Goal: Information Seeking & Learning: Learn about a topic

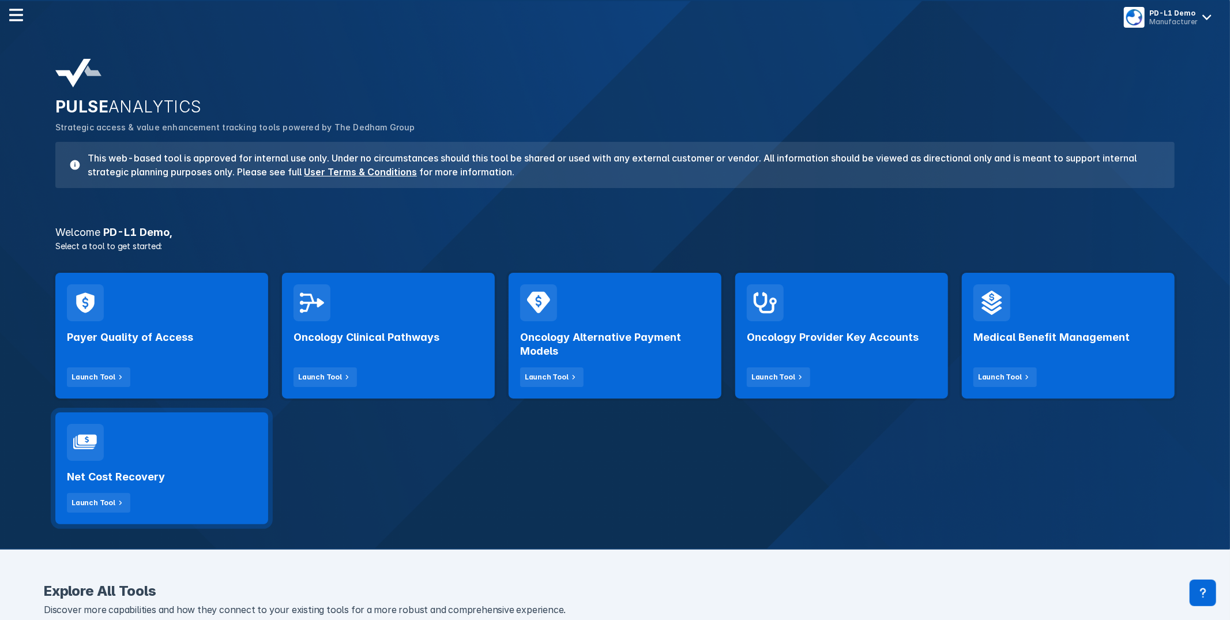
click at [262, 463] on div "Net Cost Recovery Launch Tool" at bounding box center [161, 468] width 213 height 112
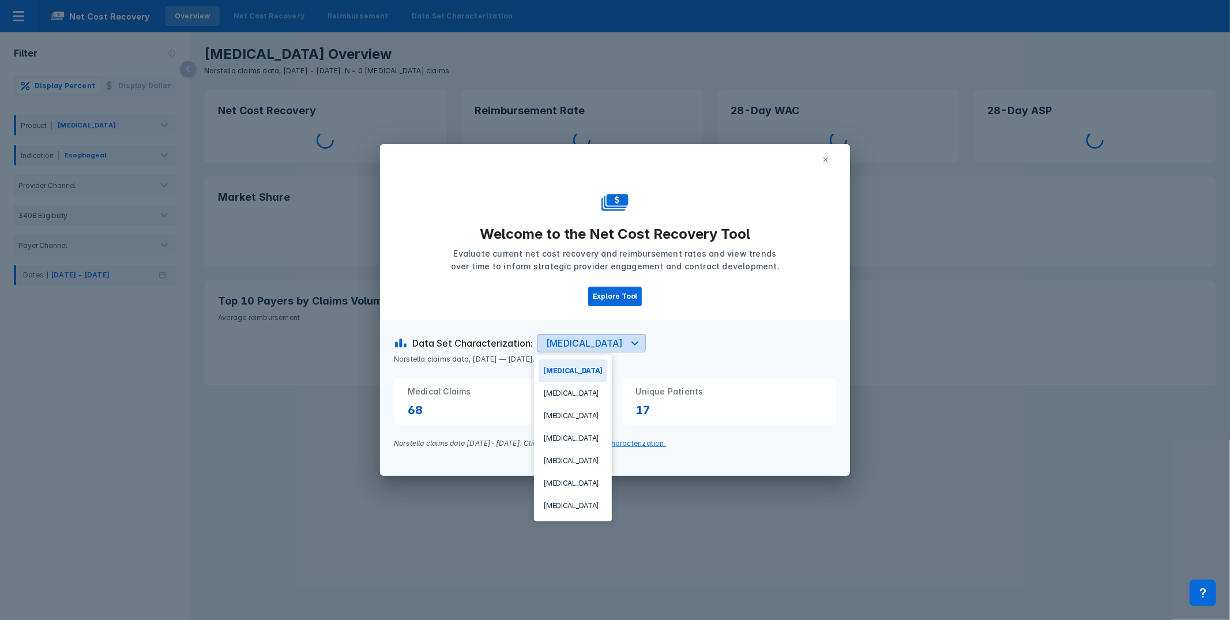
click at [625, 343] on div at bounding box center [635, 343] width 21 height 21
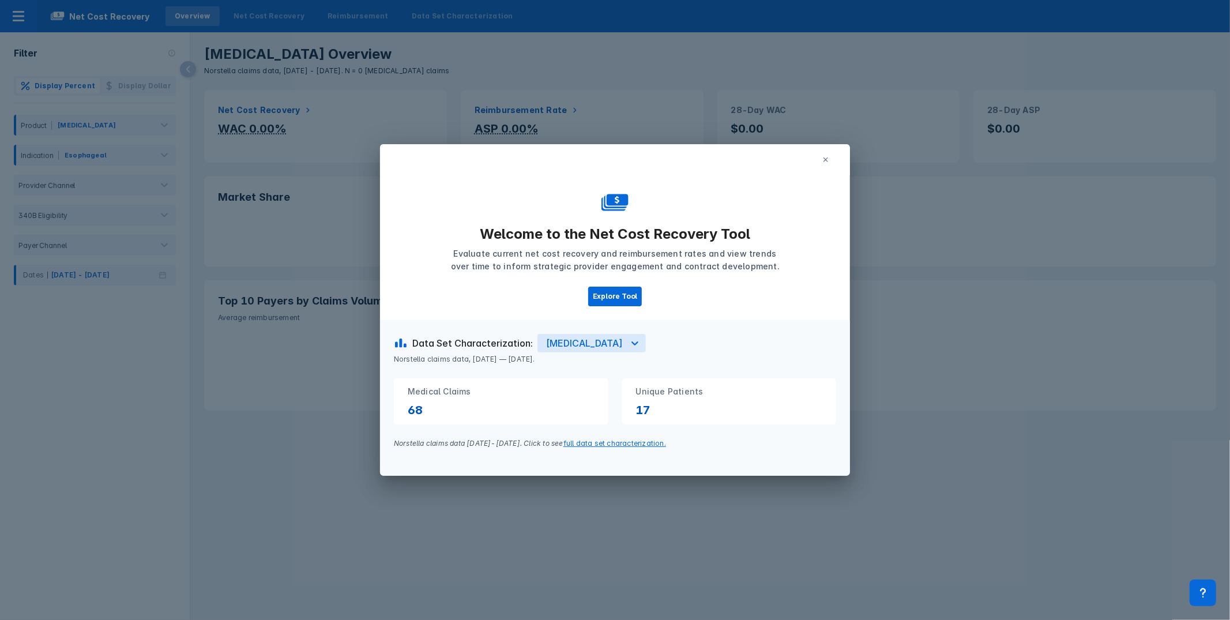
click at [672, 302] on div "Welcome to the Net Cost Recovery Tool Evaluate current net cost recovery and re…" at bounding box center [615, 247] width 470 height 145
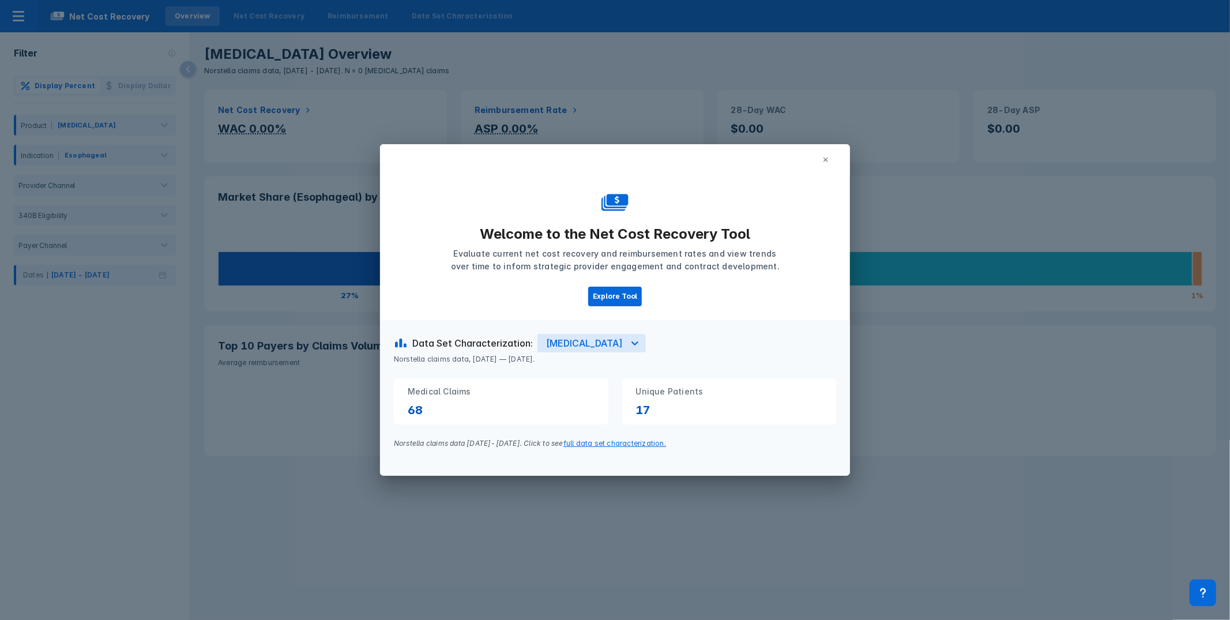
click at [823, 155] on button at bounding box center [826, 159] width 21 height 17
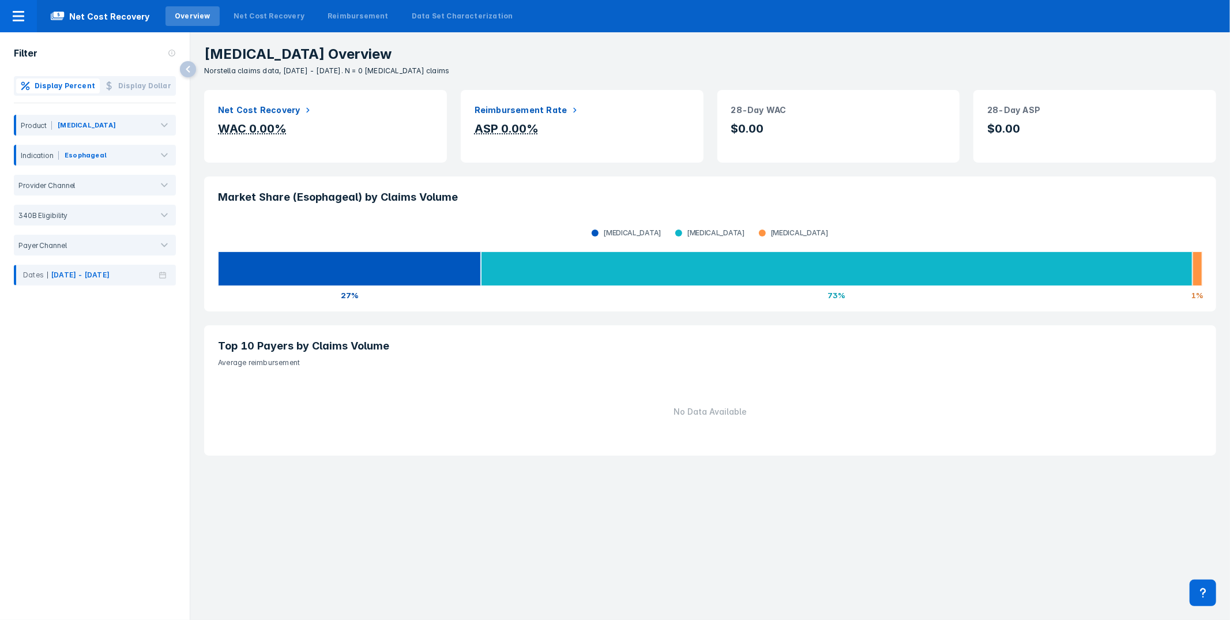
click at [408, 312] on div "Market Share (Esophageal) by Claims Volume Keytruda Opdivo Tecentriq 27% 73% 1%" at bounding box center [710, 244] width 1026 height 149
click at [138, 125] on div at bounding box center [134, 127] width 33 height 13
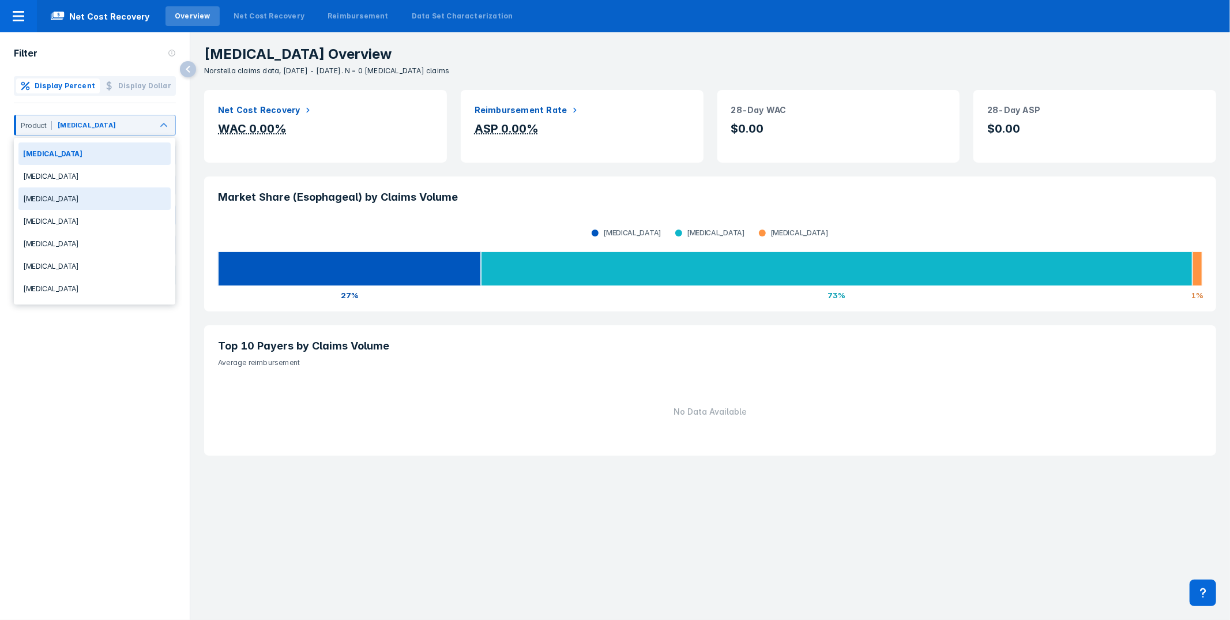
click at [73, 206] on div "Jemperli" at bounding box center [94, 198] width 152 height 22
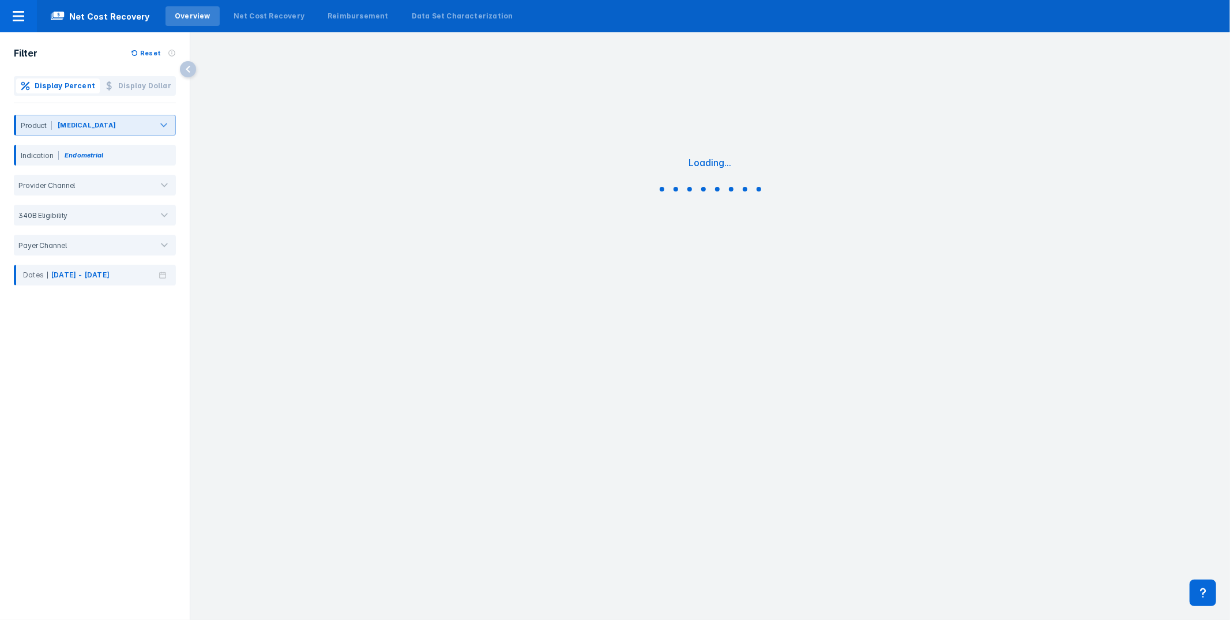
click at [118, 121] on div at bounding box center [134, 127] width 32 height 13
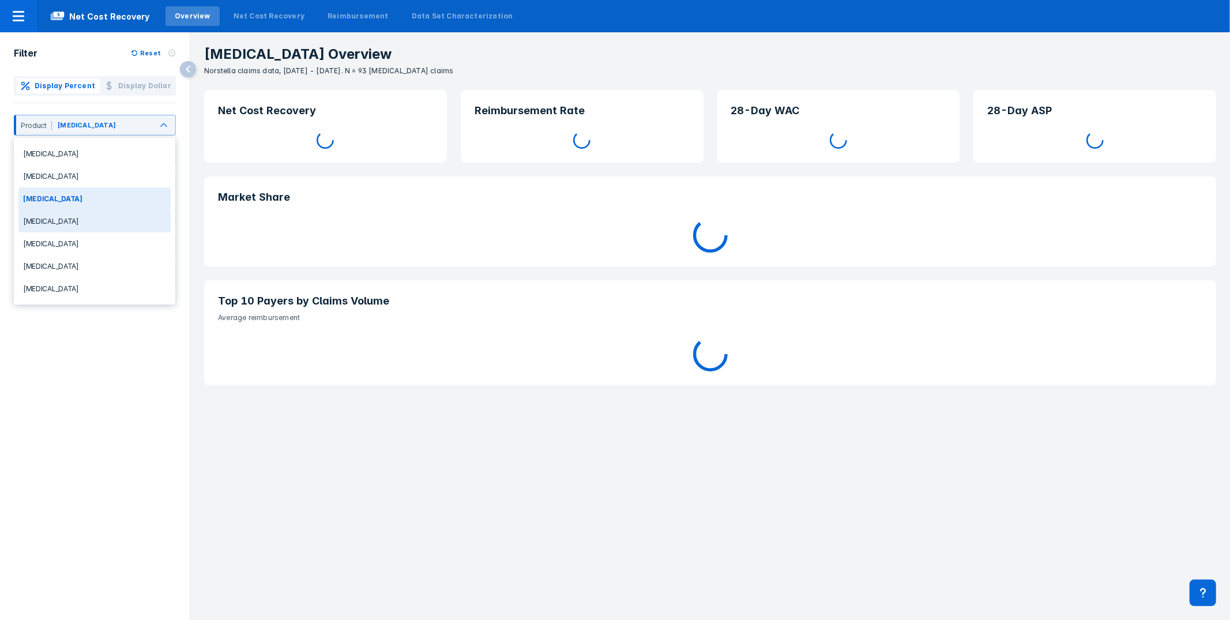
click at [80, 212] on div "Keytruda" at bounding box center [94, 221] width 152 height 22
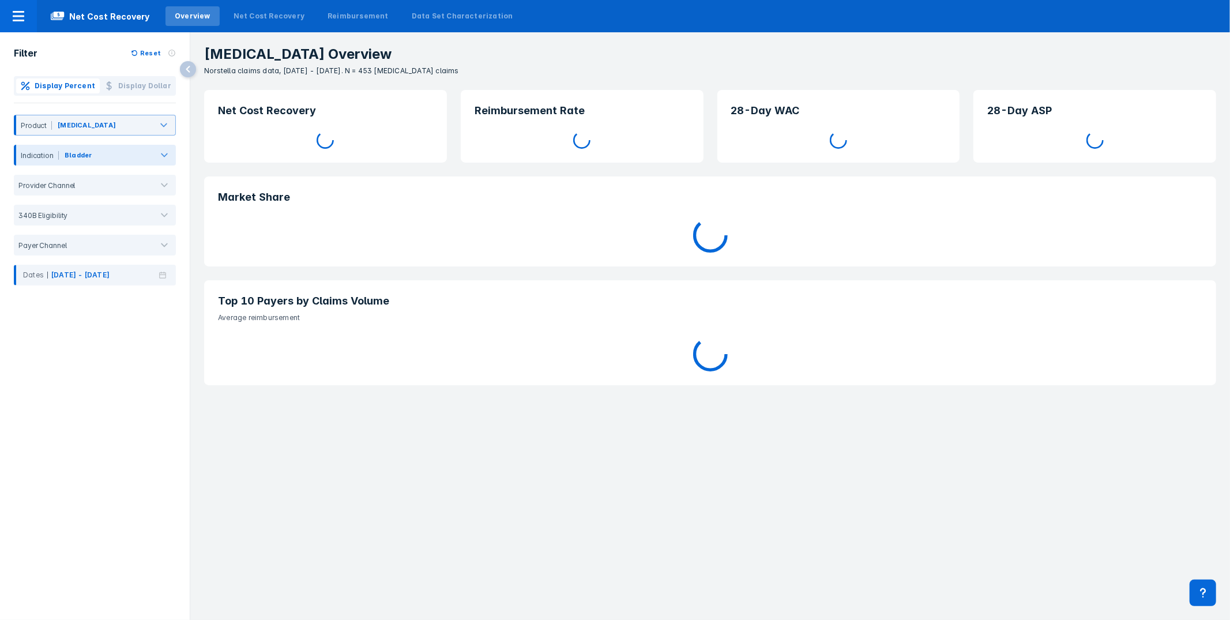
click at [154, 156] on div at bounding box center [164, 155] width 23 height 23
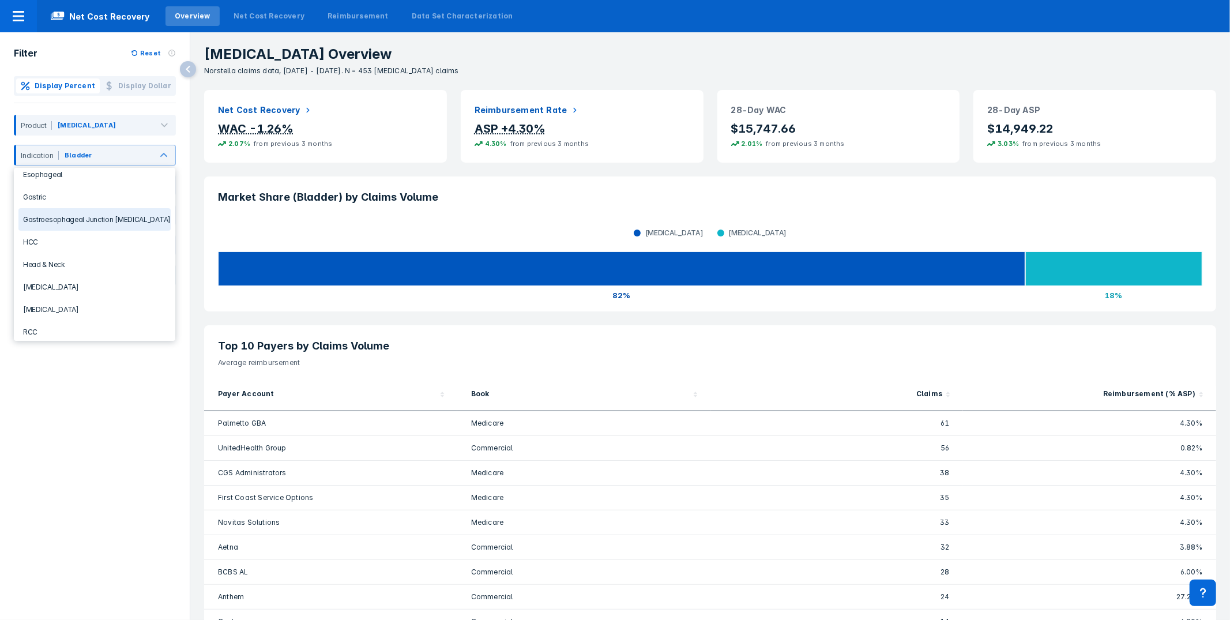
scroll to position [131, 0]
click at [65, 294] on div "Melanoma" at bounding box center [94, 299] width 152 height 22
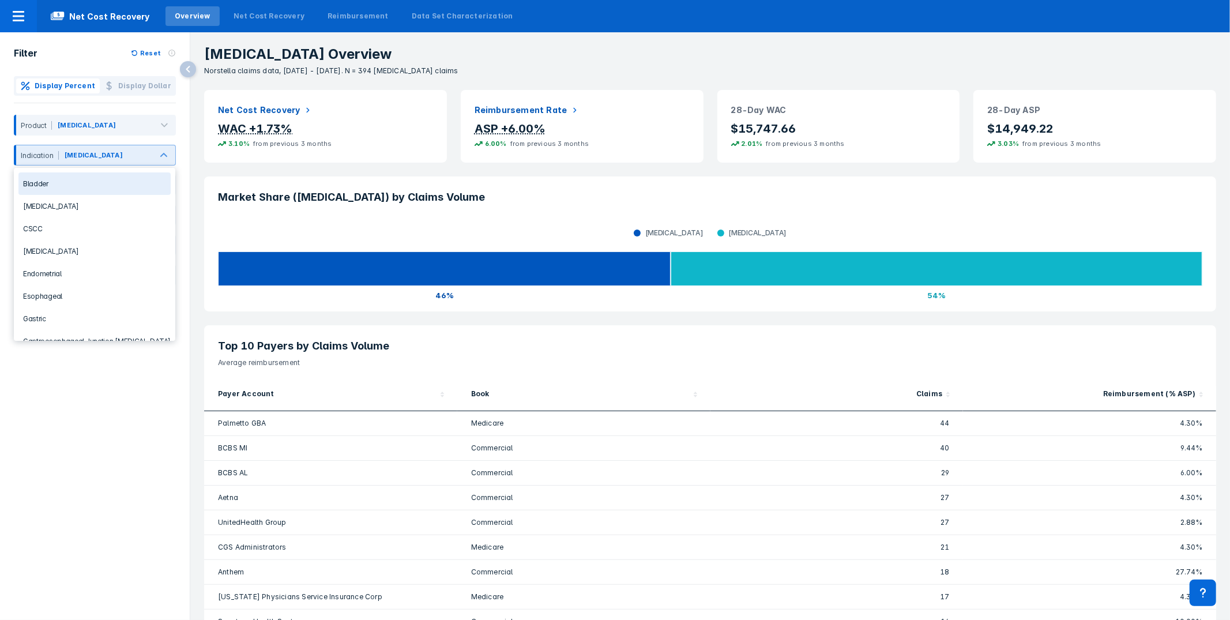
click at [125, 157] on div at bounding box center [137, 157] width 25 height 13
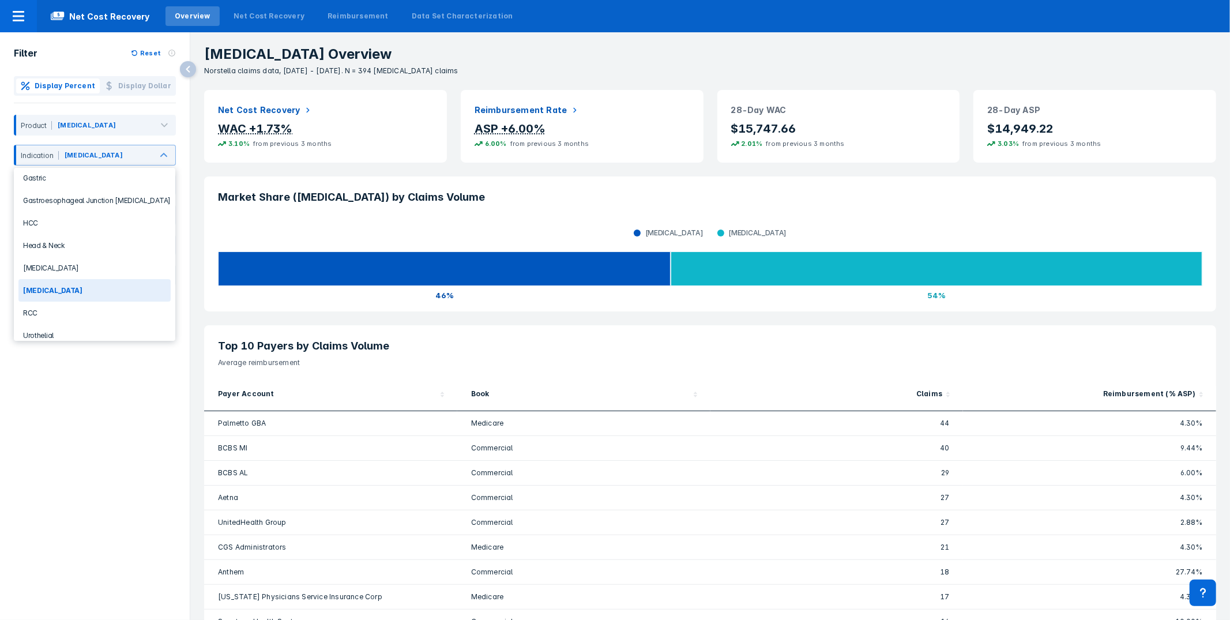
scroll to position [141, 0]
click at [81, 265] on div "Lung Cancer" at bounding box center [94, 267] width 152 height 22
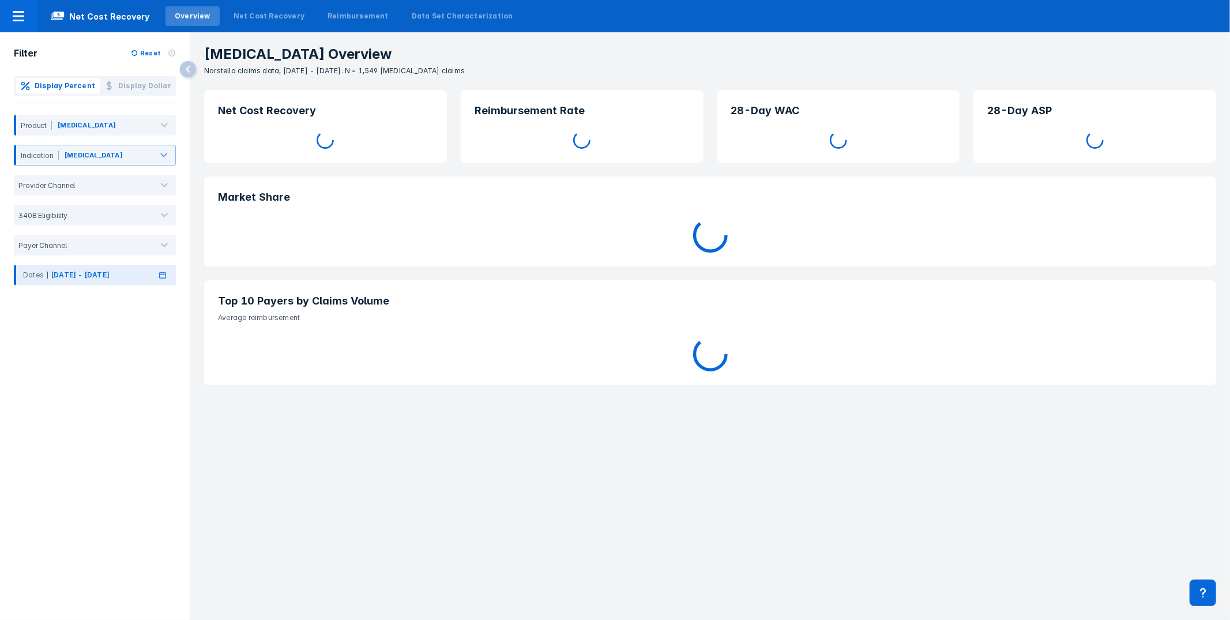
click at [162, 278] on icon at bounding box center [163, 275] width 12 height 8
click at [21, 298] on button "Previous Year" at bounding box center [24, 297] width 18 height 18
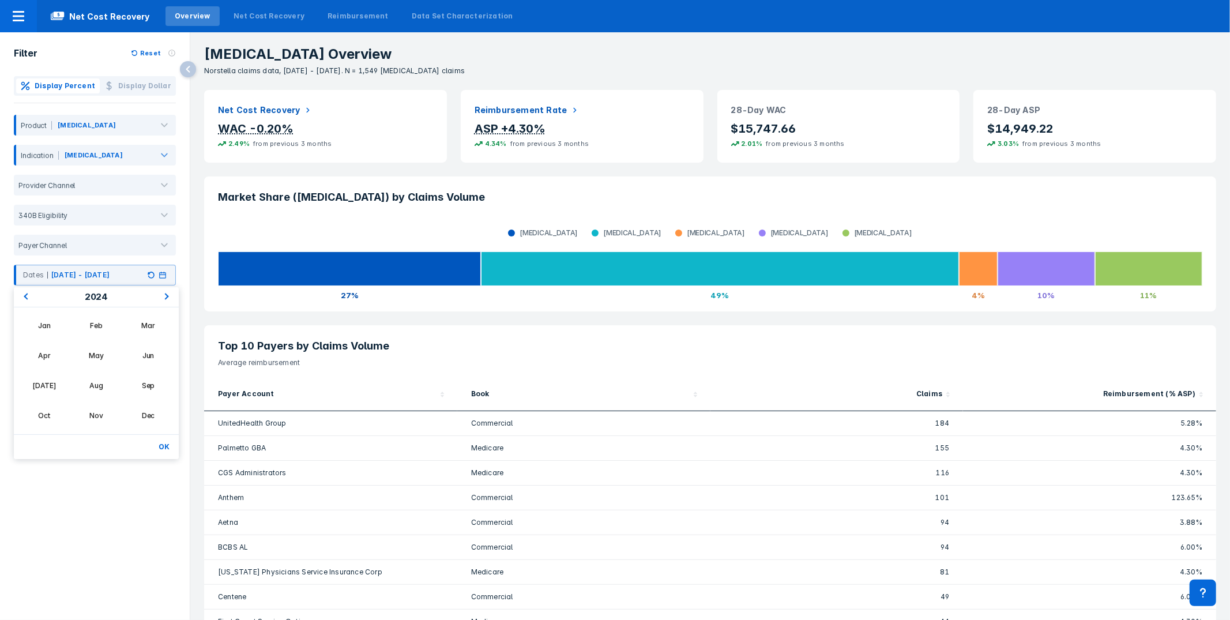
click at [25, 294] on span "Previous Year" at bounding box center [25, 297] width 0 height 14
click at [40, 323] on div "Jan" at bounding box center [44, 326] width 48 height 20
click at [167, 297] on span "Next Year" at bounding box center [167, 297] width 0 height 14
click at [51, 323] on div "Jan" at bounding box center [44, 326] width 48 height 20
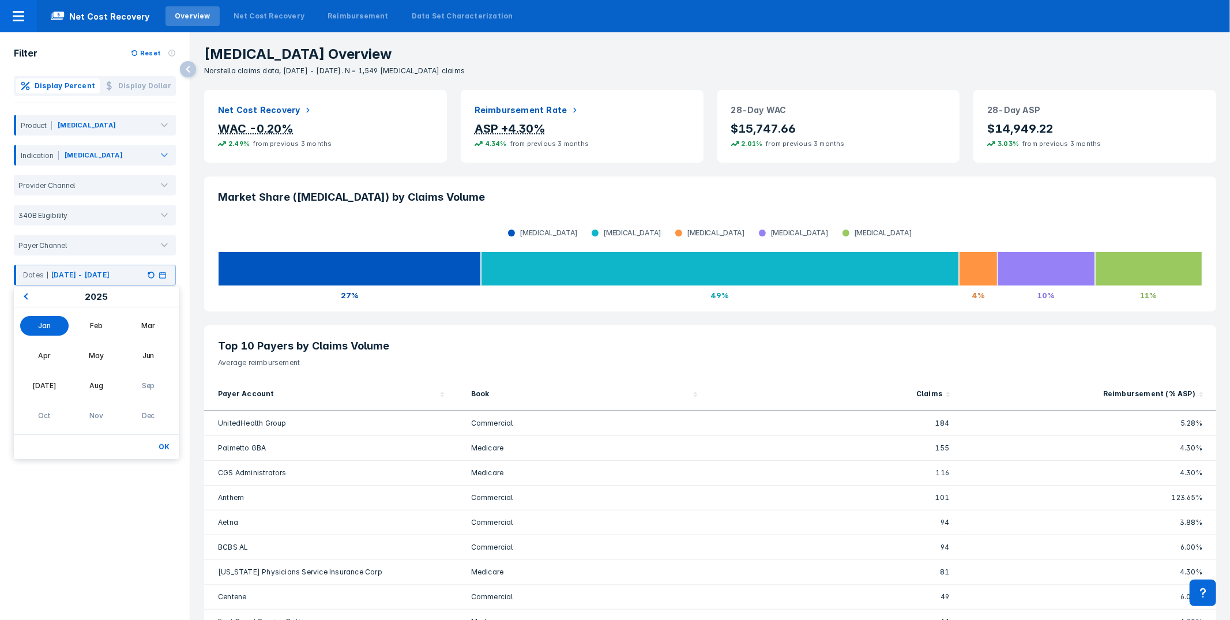
click at [168, 448] on button "OK" at bounding box center [164, 446] width 20 height 15
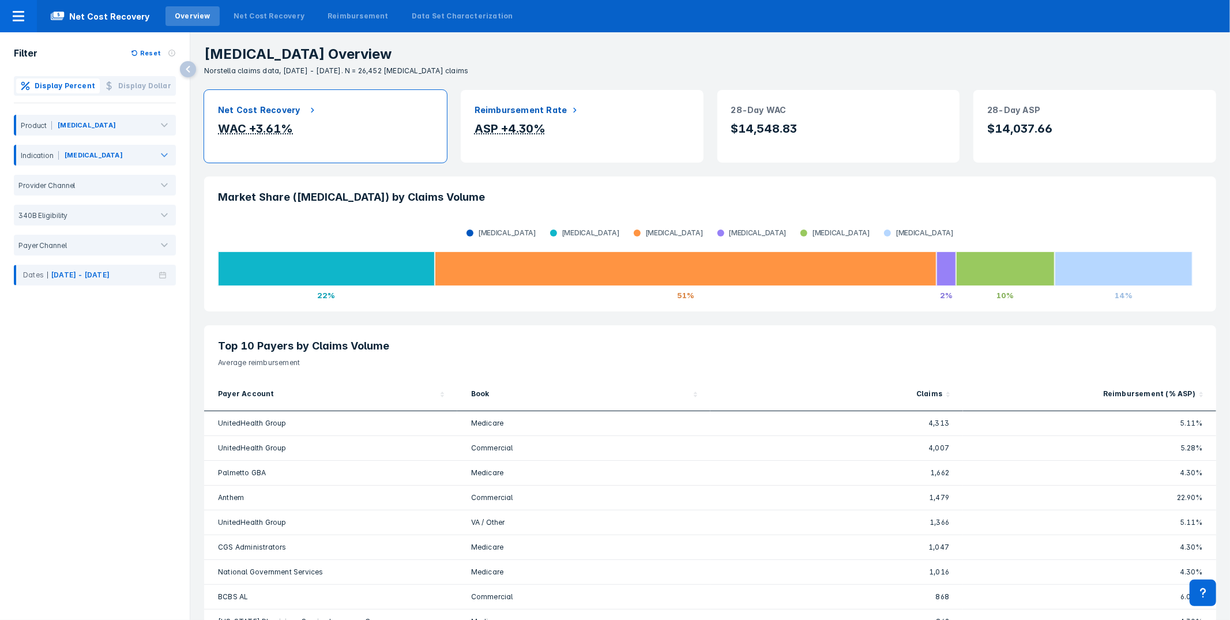
click at [344, 110] on div "Net Cost Recovery" at bounding box center [325, 110] width 215 height 13
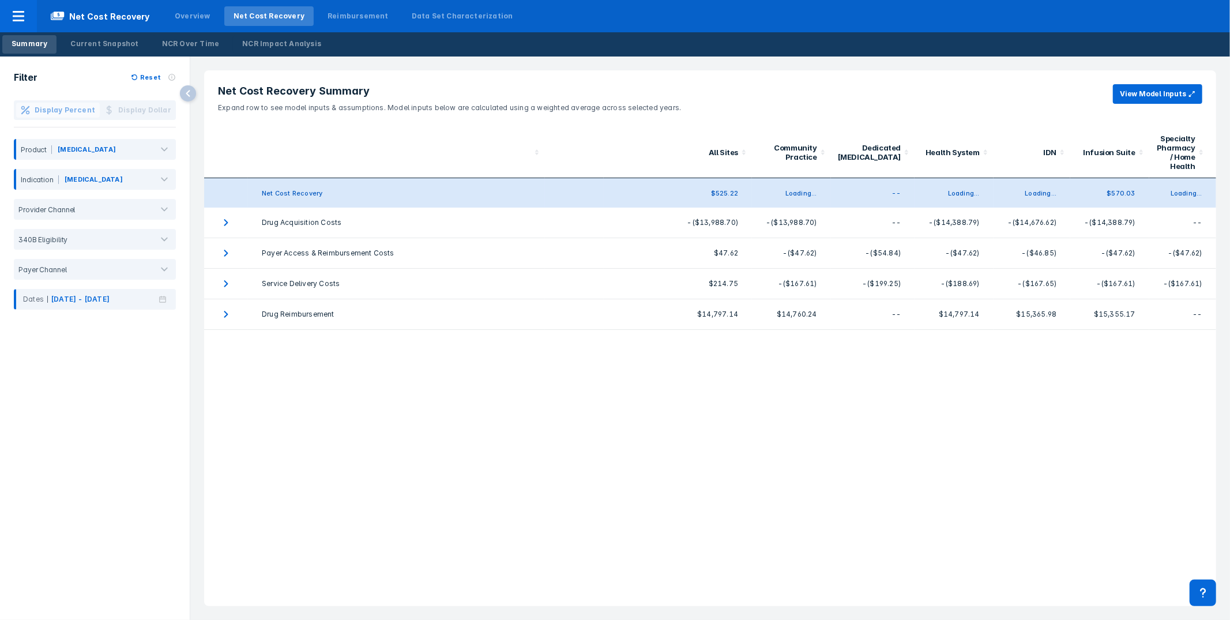
click at [702, 114] on header "Net Cost Recovery Summary Expand row to see model inputs & assumptions. Model i…" at bounding box center [710, 98] width 1012 height 57
click at [662, 97] on h3 "Net Cost Recovery Summary" at bounding box center [449, 91] width 463 height 14
click at [662, 83] on header "Net Cost Recovery Summary Expand row to see model inputs & assumptions. Model i…" at bounding box center [710, 98] width 1012 height 57
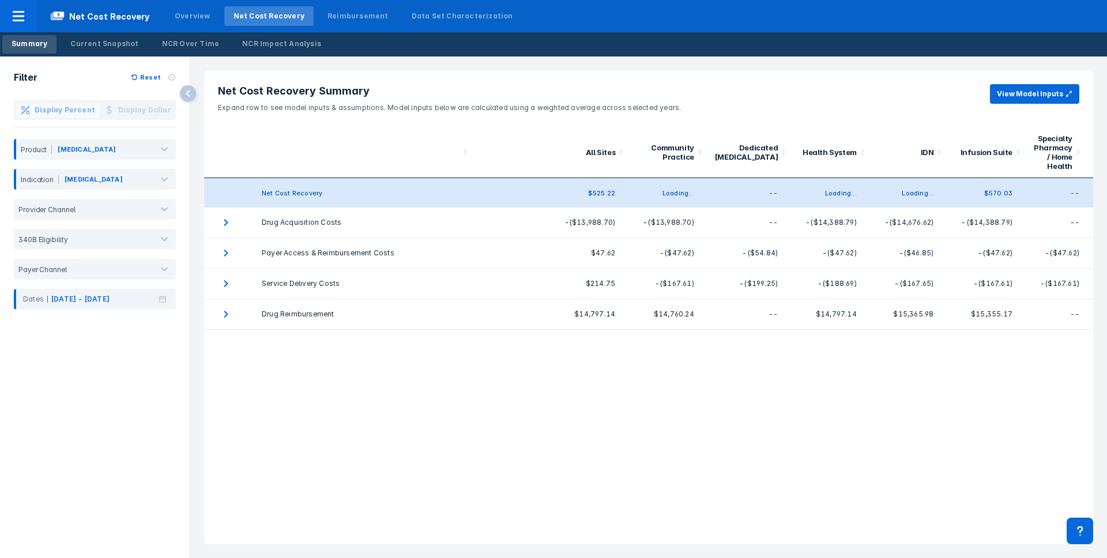
click at [595, 75] on header "Net Cost Recovery Summary Expand row to see model inputs & assumptions. Model i…" at bounding box center [648, 98] width 889 height 57
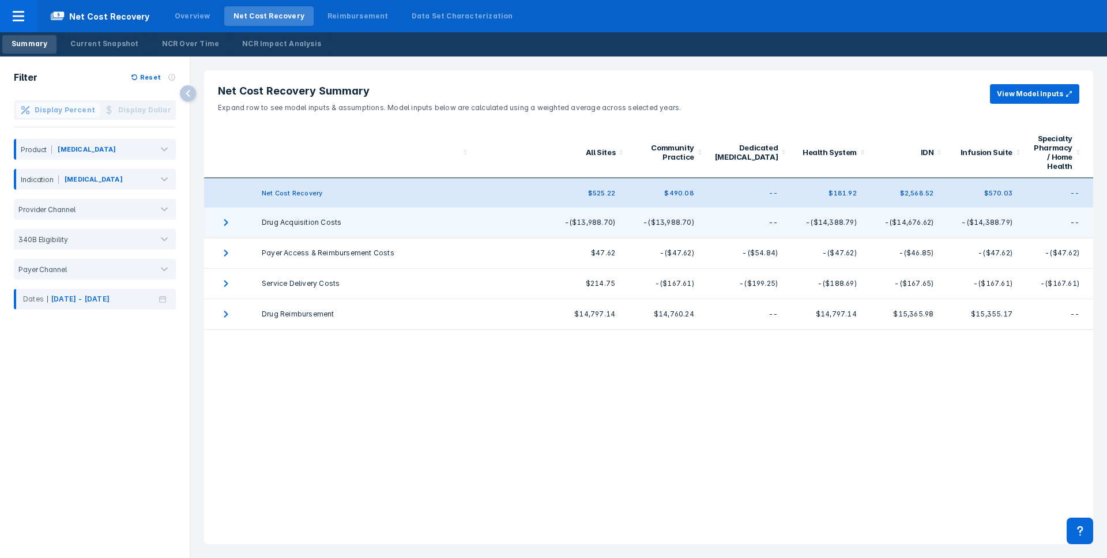
click at [386, 226] on td "Drug Acquisition Costs" at bounding box center [361, 223] width 226 height 31
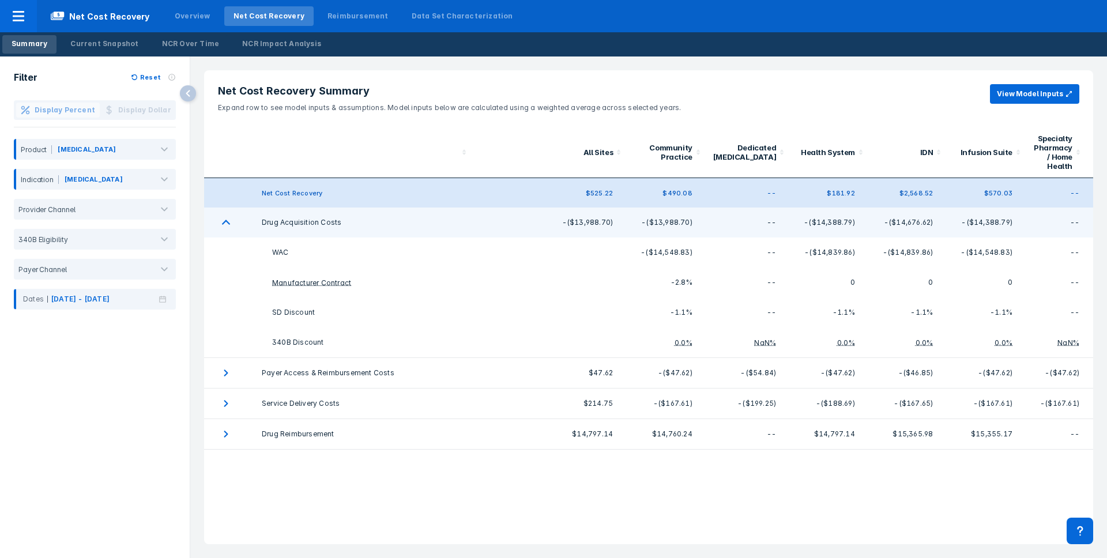
click at [386, 226] on td "Drug Acquisition Costs" at bounding box center [360, 223] width 224 height 30
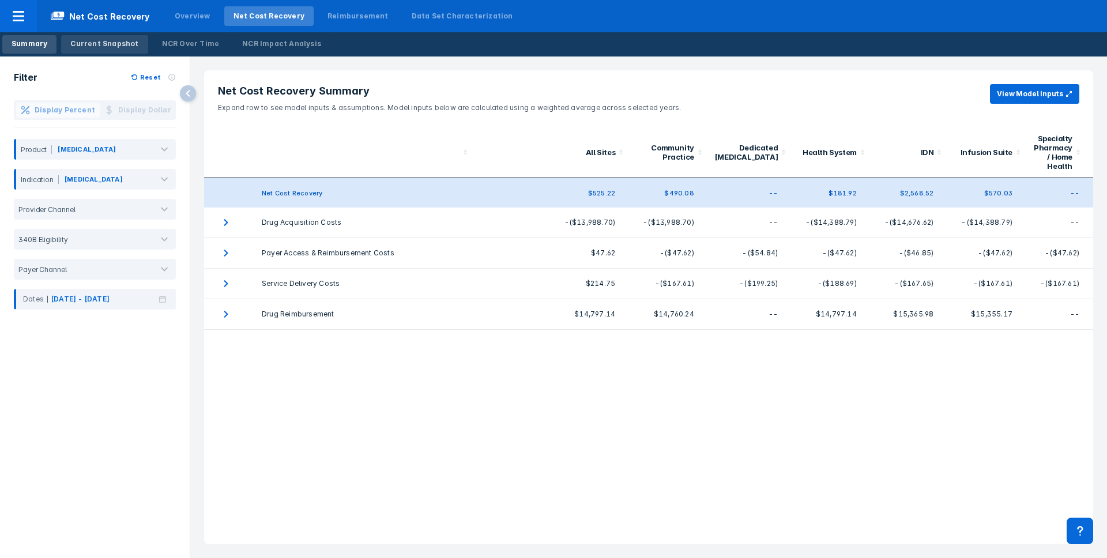
click at [111, 37] on link "Current Snapshot" at bounding box center [104, 44] width 87 height 18
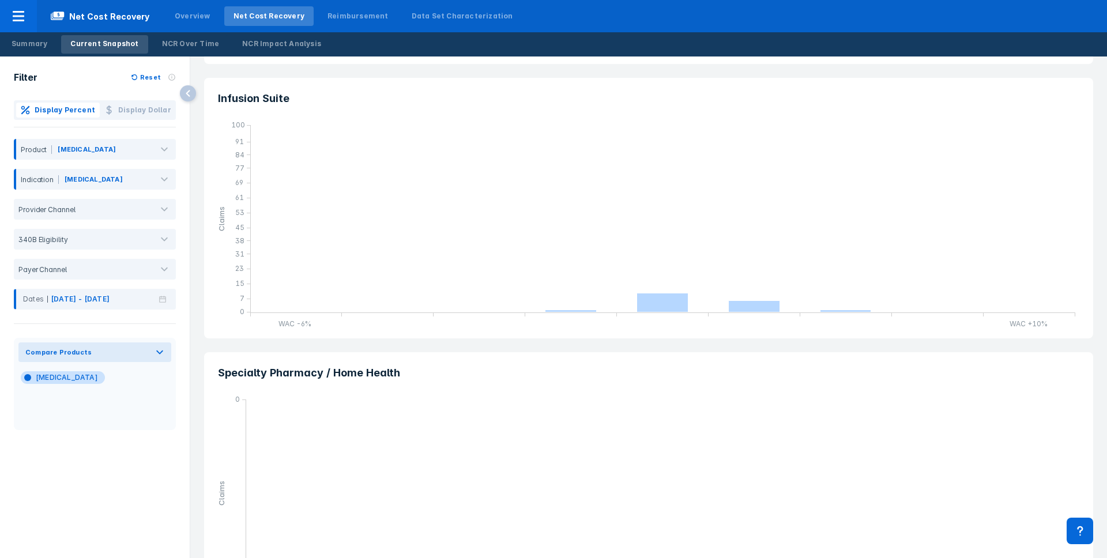
scroll to position [1515, 0]
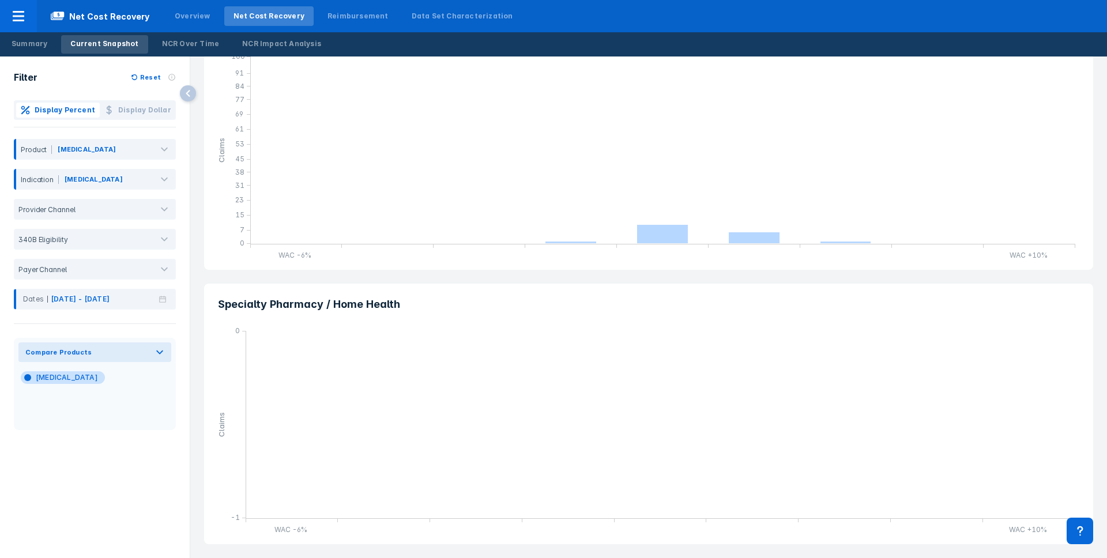
click at [781, 27] on nav "Net Cost Recovery Overview Net Cost Recovery Reimbursement Data Set Characteriz…" at bounding box center [553, 16] width 1107 height 32
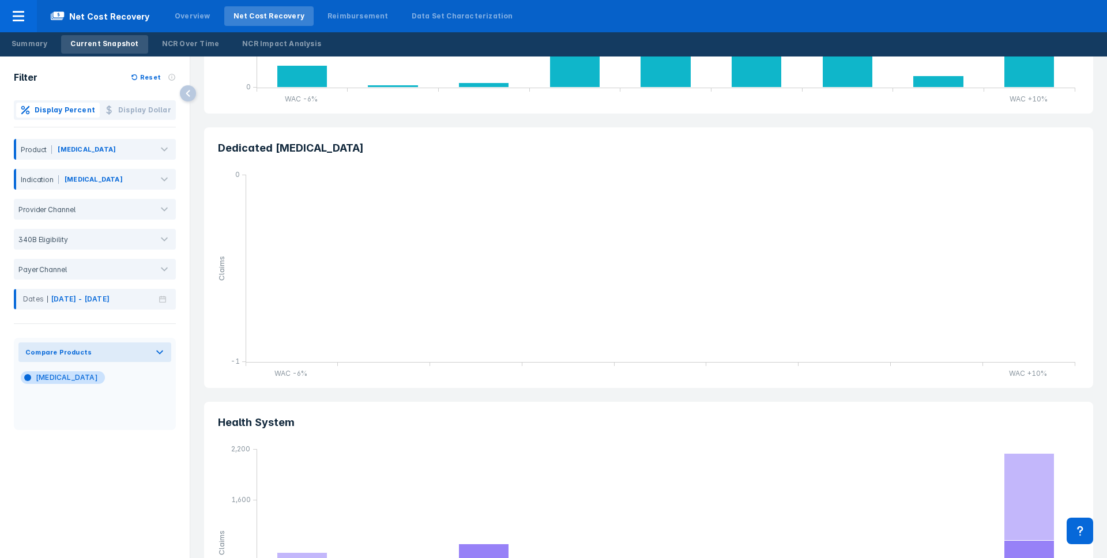
scroll to position [570, 0]
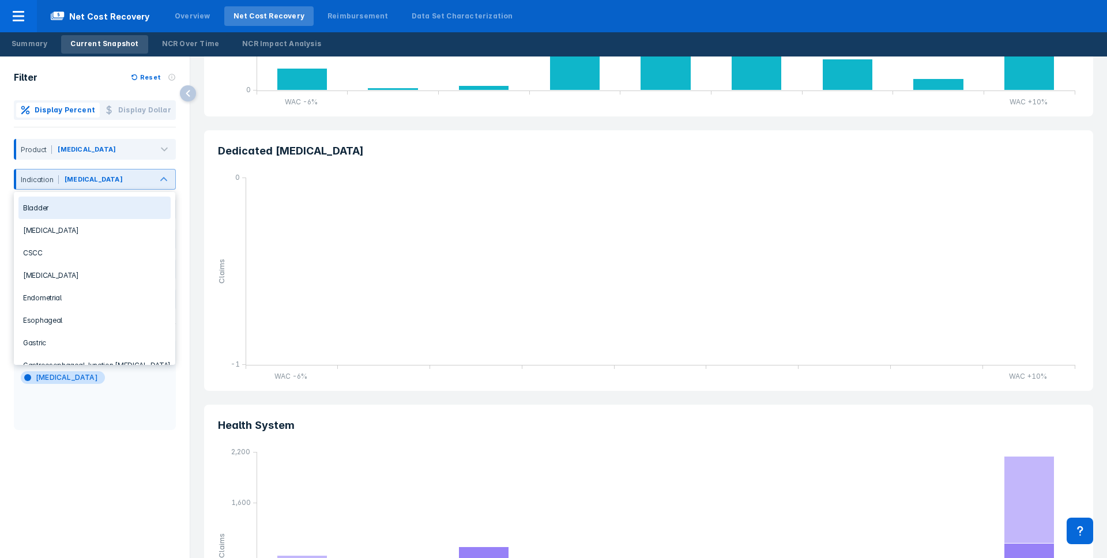
click at [143, 176] on div at bounding box center [137, 181] width 25 height 13
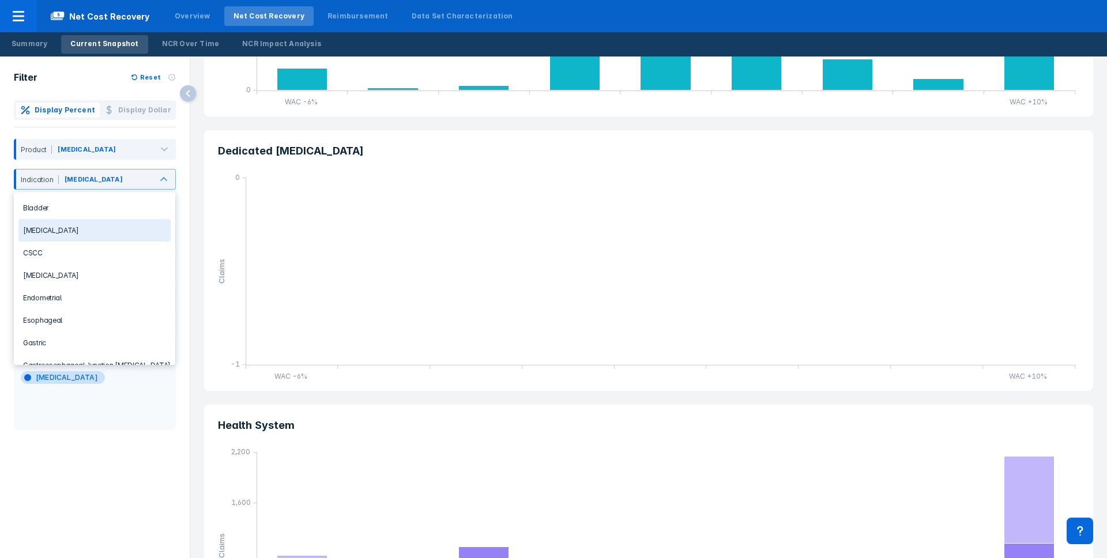
click at [99, 228] on div "Breast Cancer" at bounding box center [94, 230] width 152 height 22
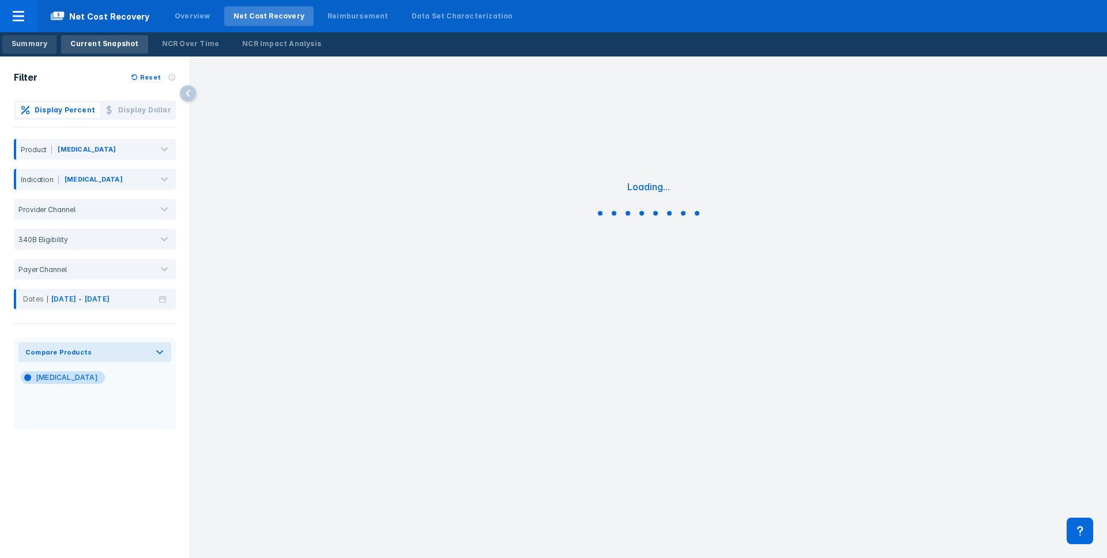
click at [27, 46] on div "Summary" at bounding box center [30, 44] width 36 height 10
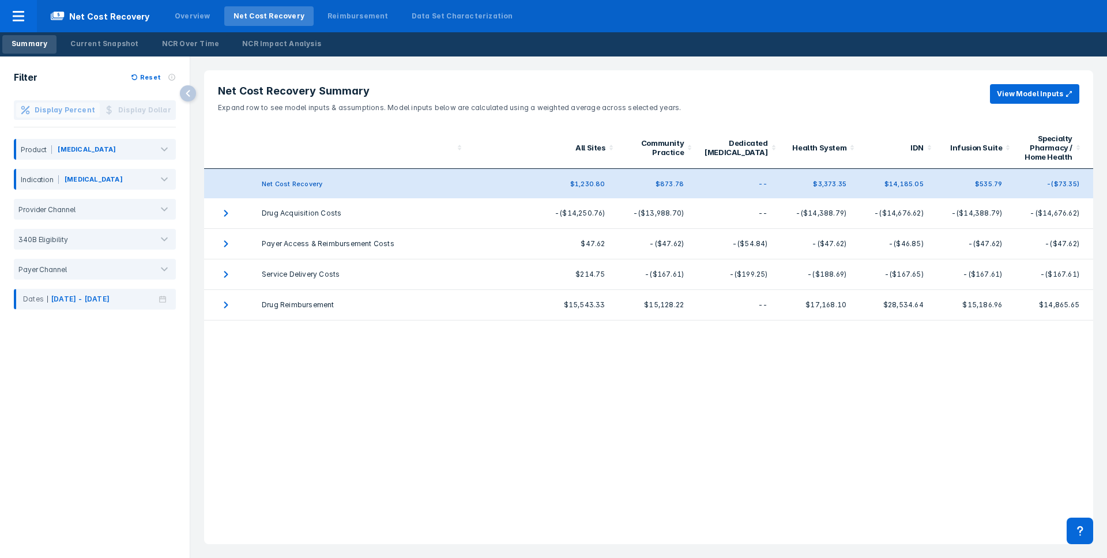
click at [704, 77] on header "Net Cost Recovery Summary Expand row to see model inputs & assumptions. Model i…" at bounding box center [648, 98] width 889 height 57
click at [720, 73] on header "Net Cost Recovery Summary Expand row to see model inputs & assumptions. Model i…" at bounding box center [648, 98] width 889 height 57
click at [125, 181] on div at bounding box center [138, 181] width 26 height 13
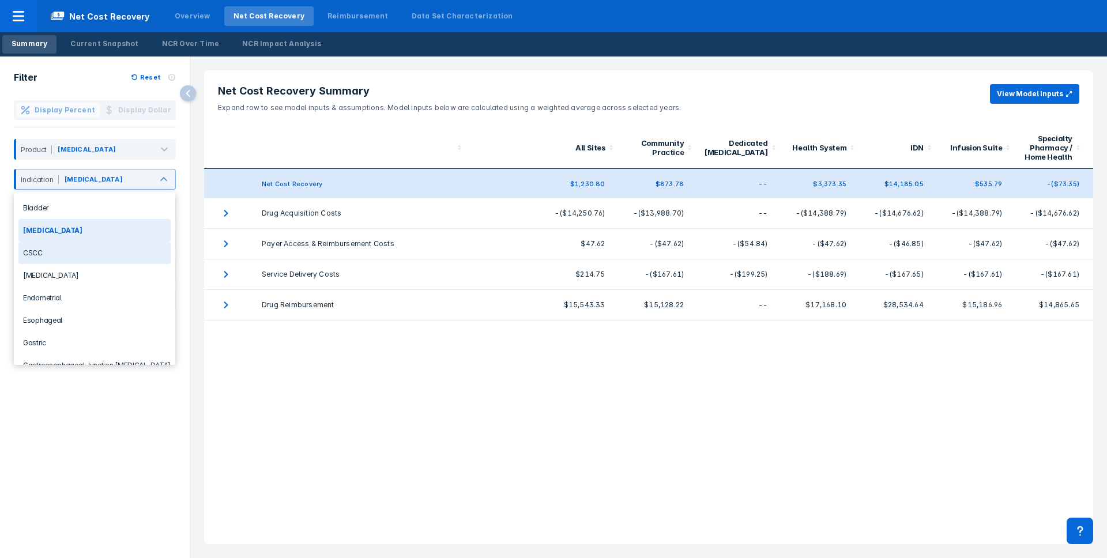
click at [83, 252] on div "CSCC" at bounding box center [94, 253] width 152 height 22
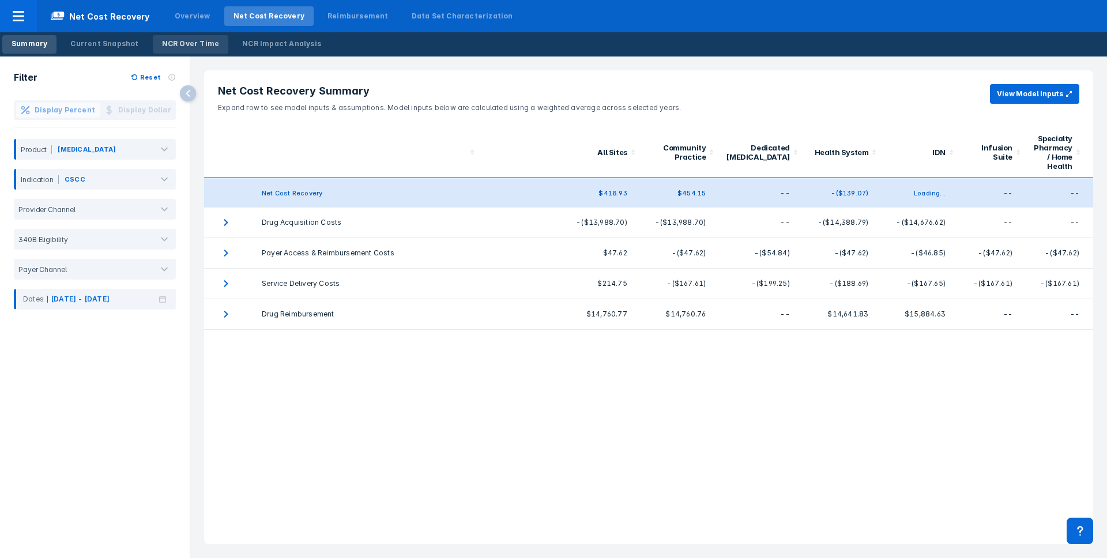
click at [170, 53] on div "Summary Current Snapshot NCR Over Time NCR Impact Analysis" at bounding box center [166, 44] width 333 height 24
click at [172, 43] on div "NCR Over Time" at bounding box center [191, 44] width 58 height 10
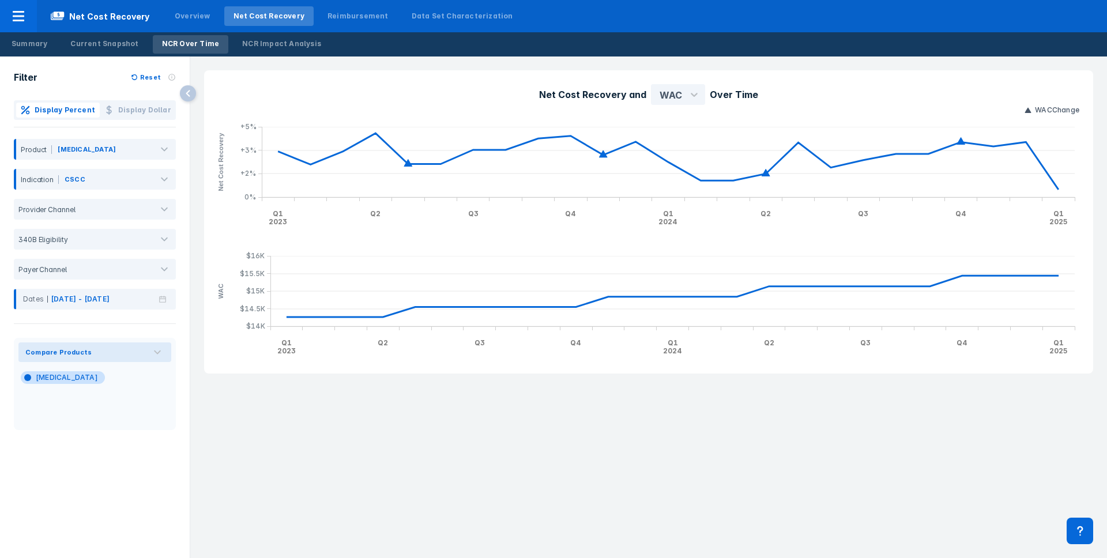
click at [562, 451] on div "Net Cost Recovery and WAC Over Time WAC Change Q1 2023 Q2 Q3 Q4 Q1 2024 Q2 Q3 Q…" at bounding box center [648, 308] width 917 height 502
click at [384, 65] on div "Net Cost Recovery and WAC Over Time WAC Change Q1 2023 Q2 Q3 Q4 Q1 2024 Q2 Q3 Q…" at bounding box center [648, 221] width 903 height 317
click at [24, 21] on icon at bounding box center [19, 16] width 14 height 14
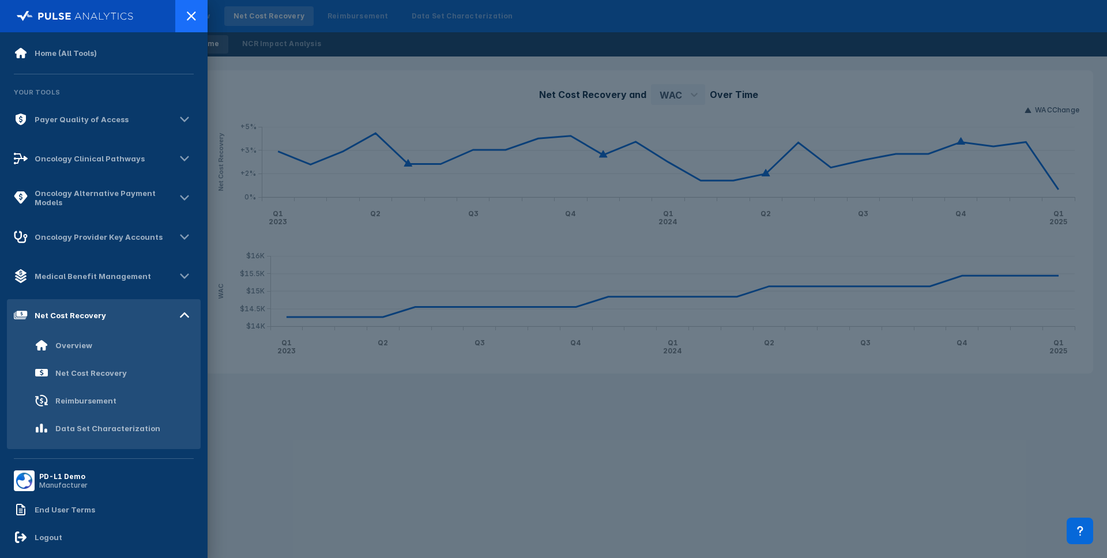
click at [185, 27] on div at bounding box center [191, 16] width 32 height 32
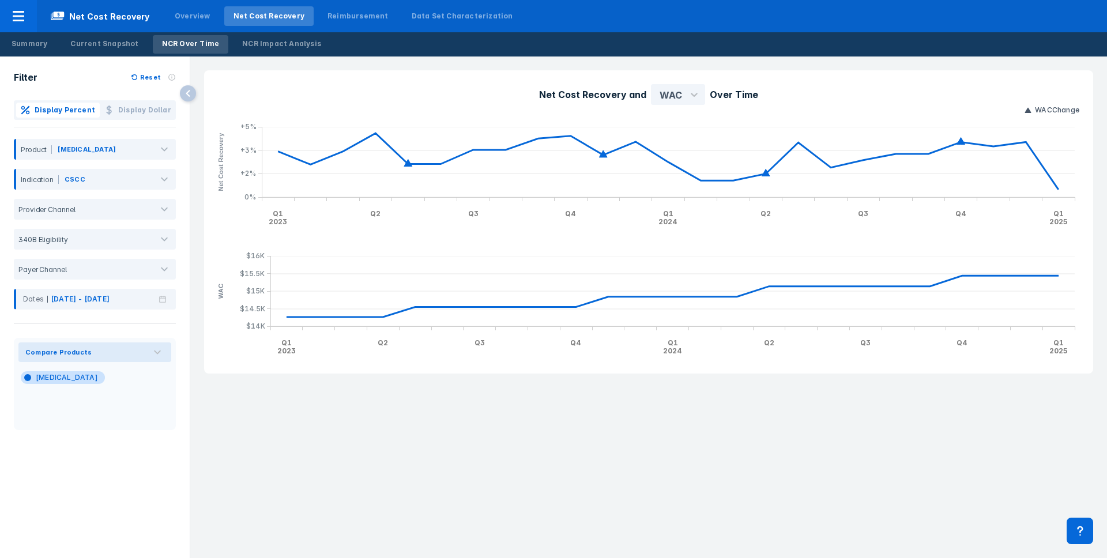
click at [780, 57] on div "Net Cost Recovery and WAC Over Time WAC Change Q1 2023 Q2 Q3 Q4 Q1 2024 Q2 Q3 Q…" at bounding box center [648, 222] width 917 height 331
click at [102, 39] on div "Current Snapshot" at bounding box center [104, 44] width 68 height 10
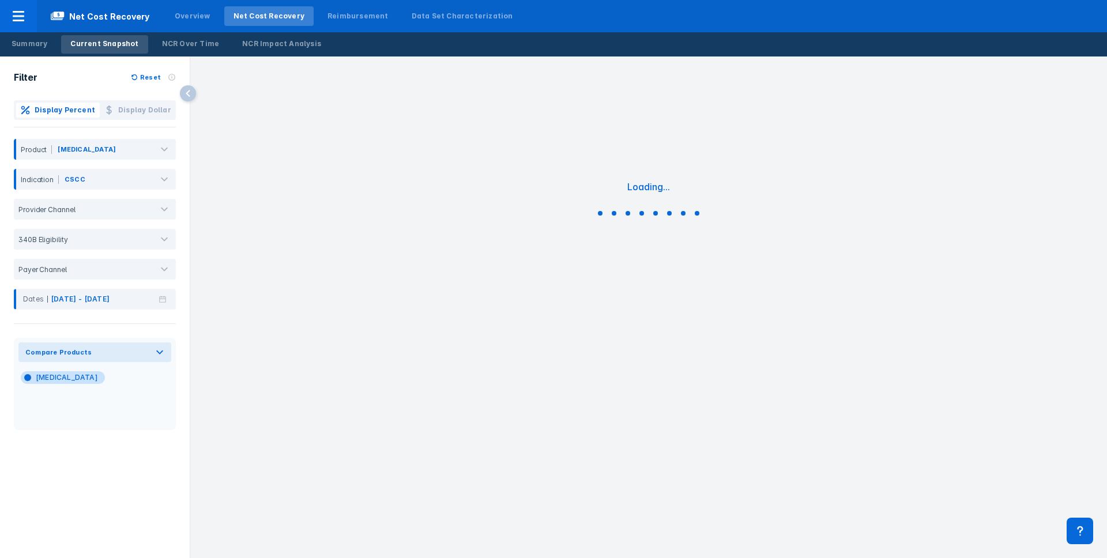
click at [772, 63] on div "Loading..." at bounding box center [648, 201] width 917 height 288
click at [29, 43] on div "Summary" at bounding box center [30, 44] width 36 height 10
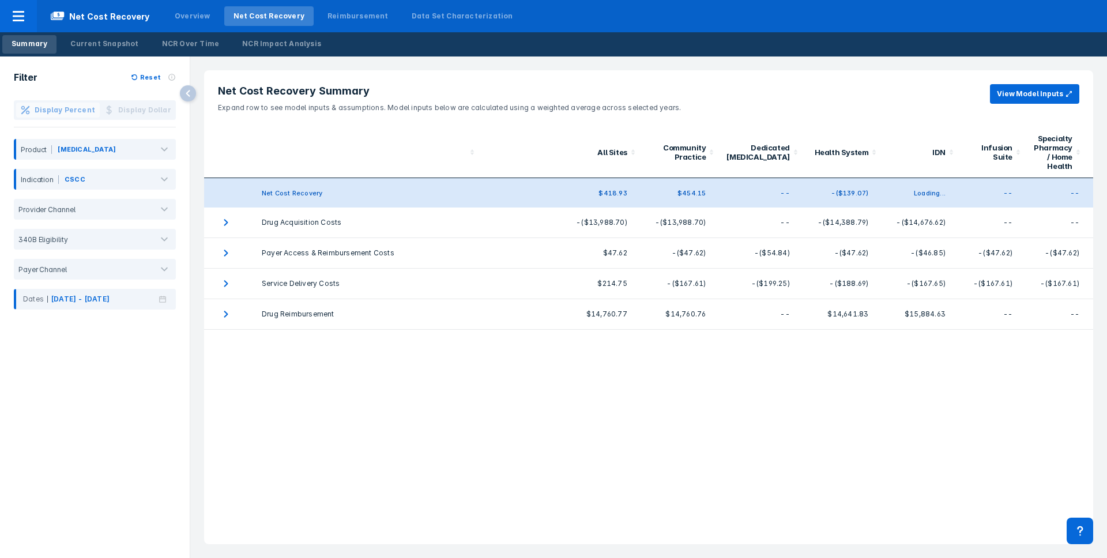
click at [836, 57] on div "Net Cost Recovery Summary Expand row to see model inputs & assumptions. Model i…" at bounding box center [648, 308] width 917 height 502
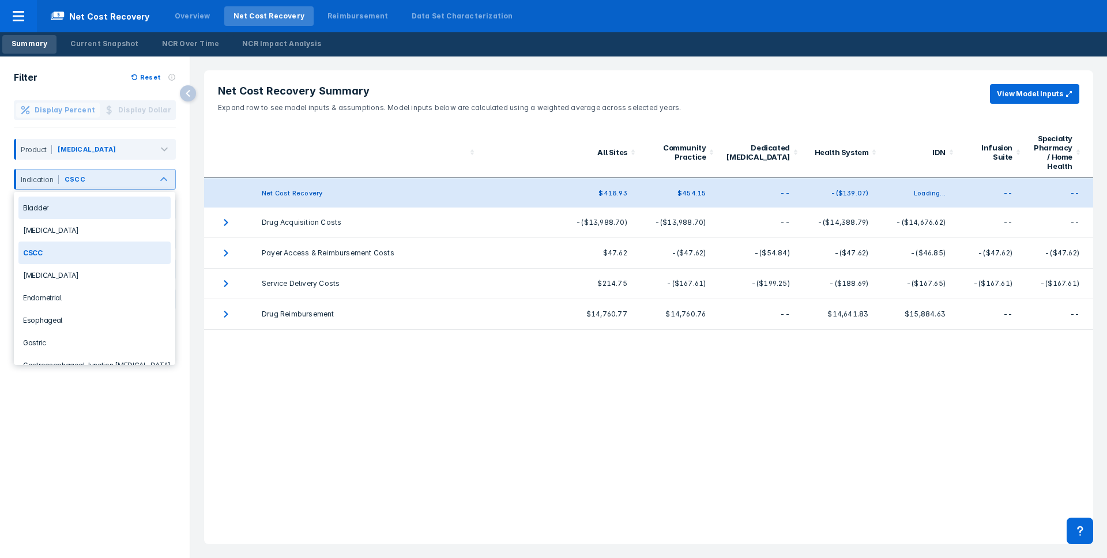
click at [160, 171] on div at bounding box center [163, 179] width 23 height 23
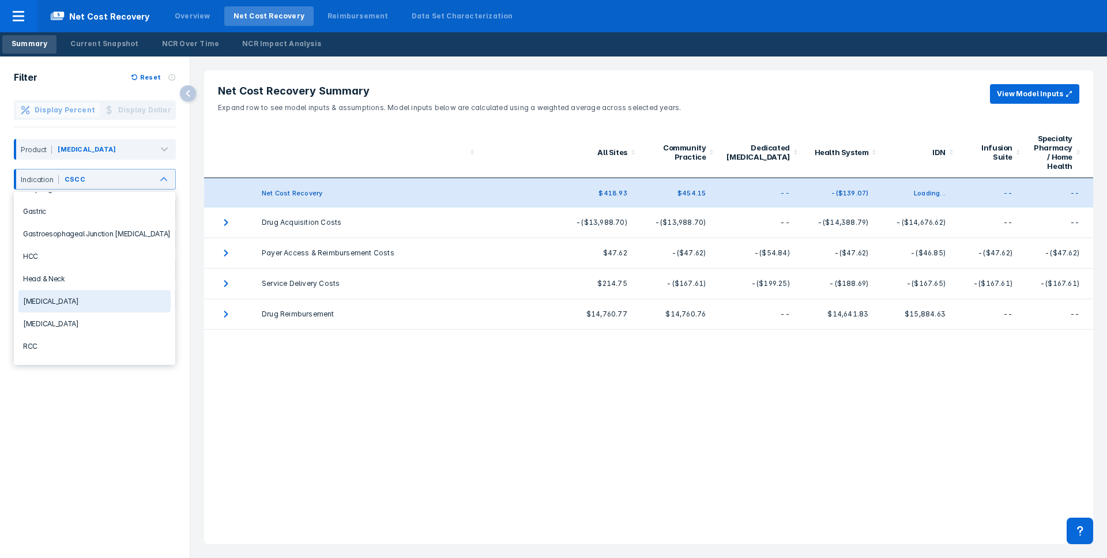
scroll to position [169, 0]
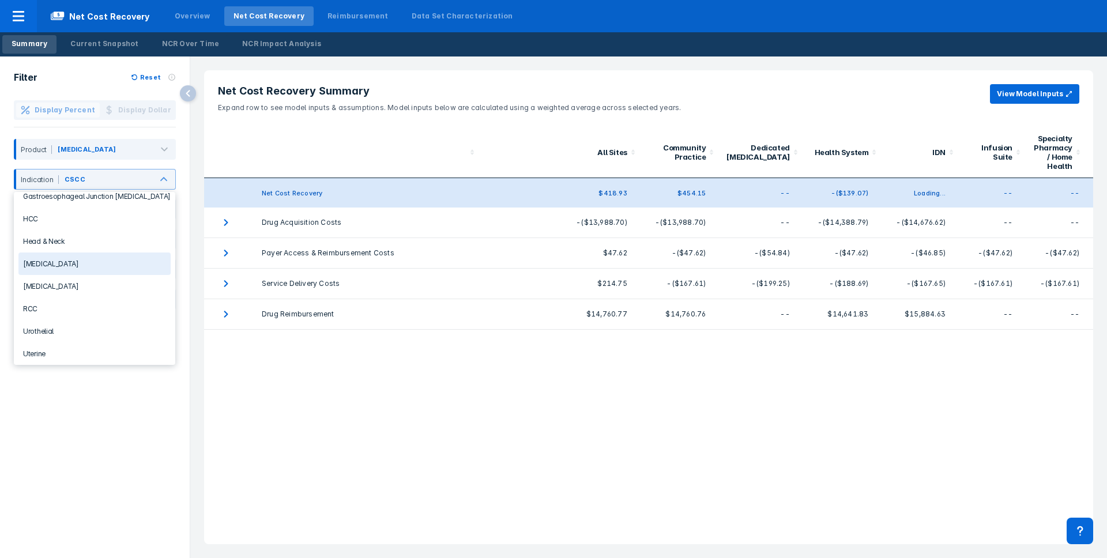
click at [75, 258] on div "Lung Cancer" at bounding box center [94, 264] width 152 height 22
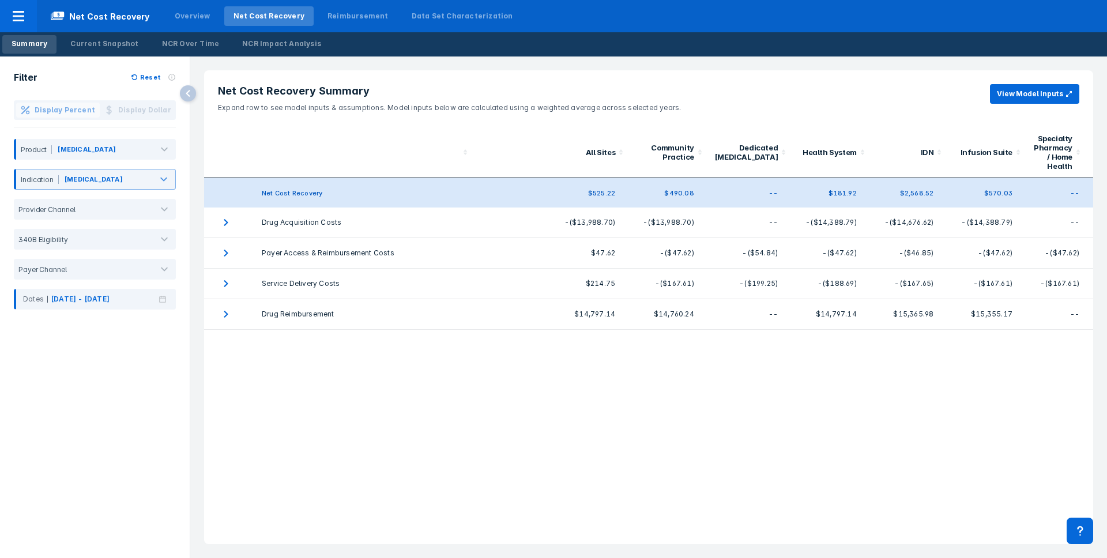
click at [707, 81] on header "Net Cost Recovery Summary Expand row to see model inputs & assumptions. Model i…" at bounding box center [648, 98] width 889 height 57
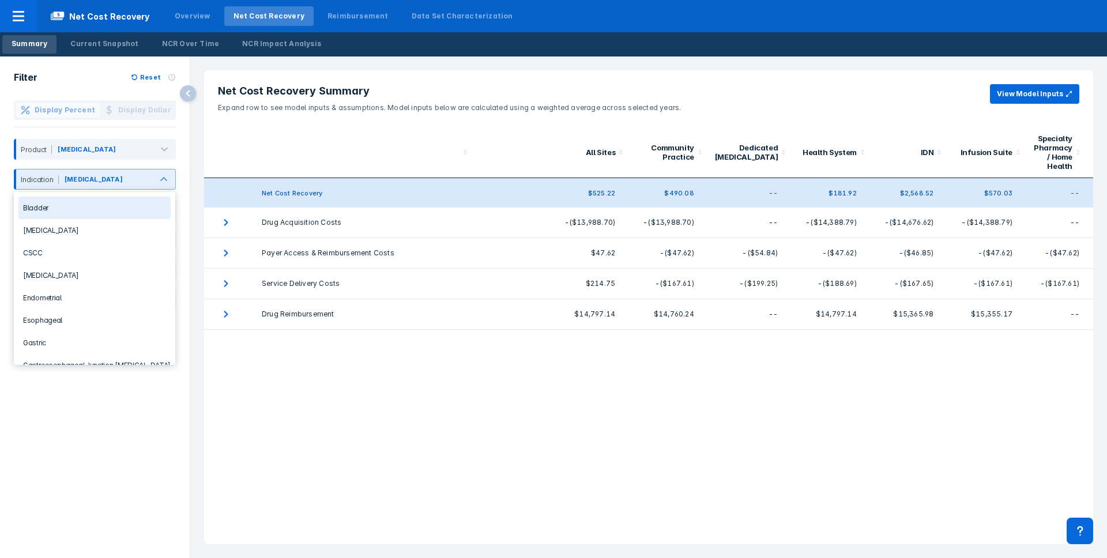
click at [96, 175] on div "Lung Cancer" at bounding box center [94, 179] width 58 height 10
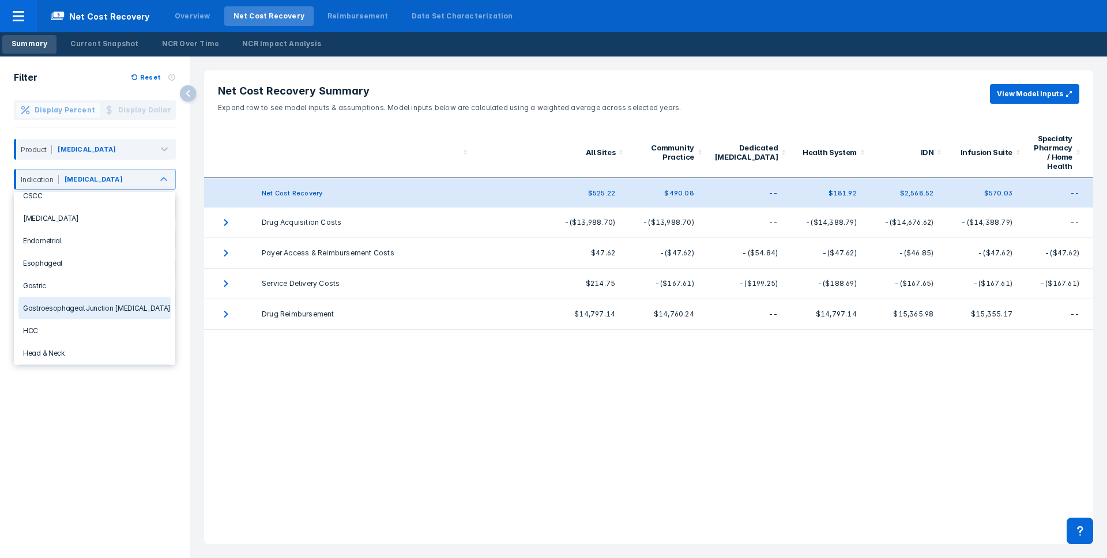
scroll to position [80, 0]
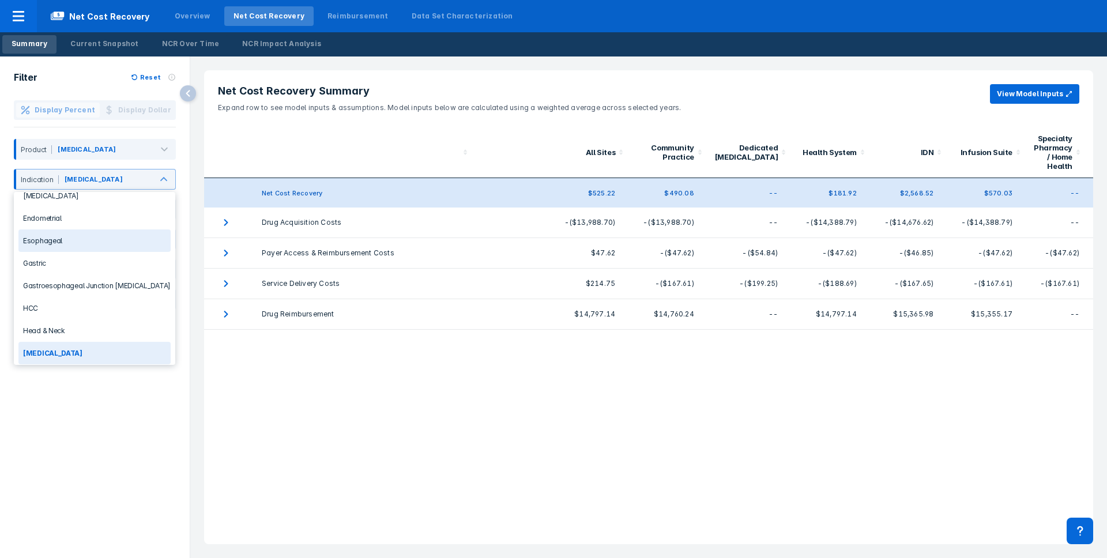
click at [73, 234] on div "Esophageal" at bounding box center [94, 241] width 152 height 22
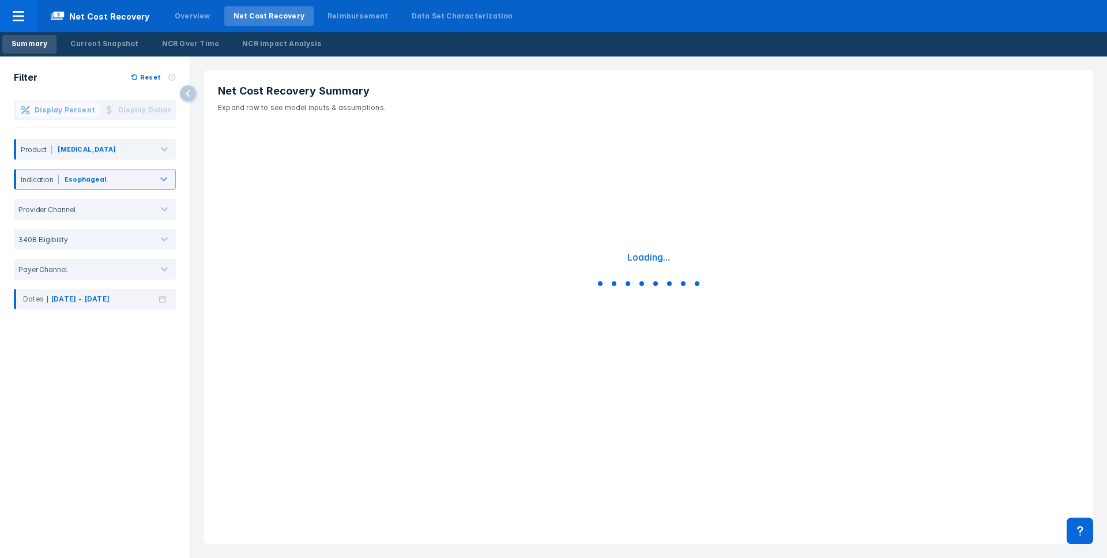
click at [201, 348] on div "Net Cost Recovery Summary Expand row to see model inputs & assumptions. Loading…" at bounding box center [648, 307] width 903 height 488
click at [220, 315] on div "Loading..." at bounding box center [648, 271] width 889 height 288
click at [197, 324] on div "Net Cost Recovery Summary Expand row to see model inputs & assumptions. Loading…" at bounding box center [648, 308] width 917 height 502
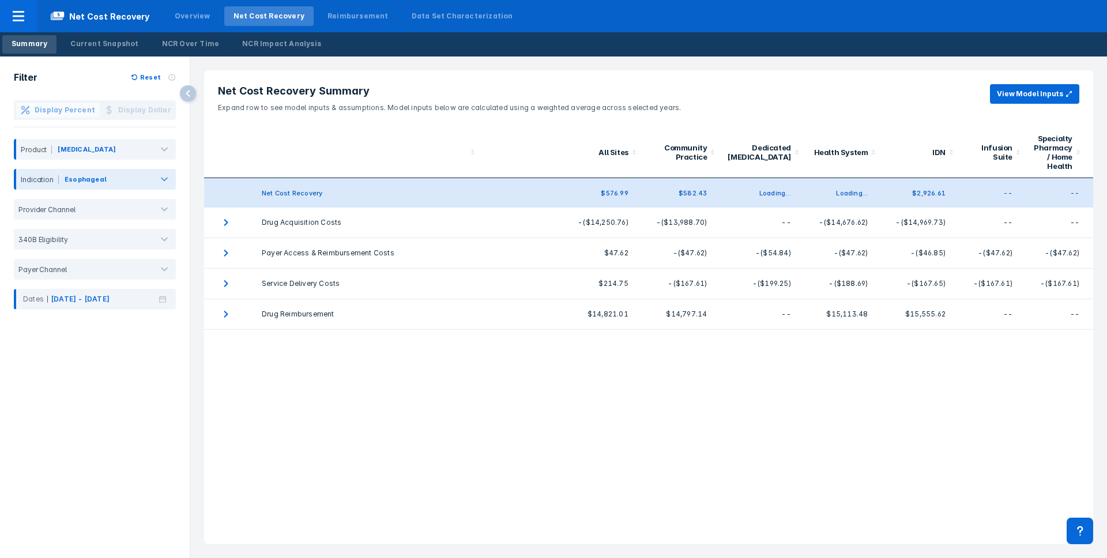
click at [153, 171] on div at bounding box center [164, 179] width 23 height 23
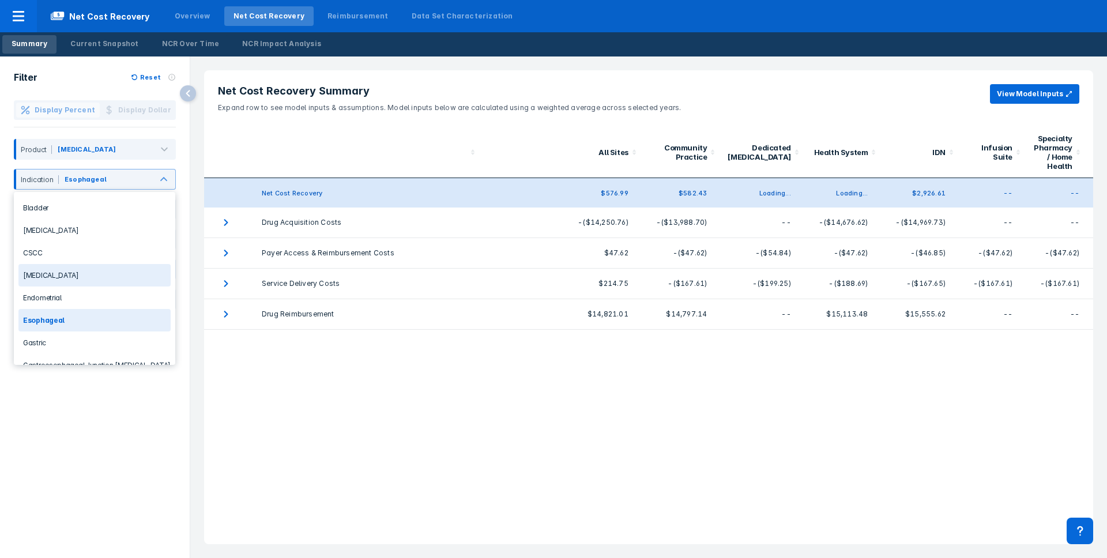
click at [102, 272] on div "Colorectal Cancer" at bounding box center [94, 275] width 152 height 22
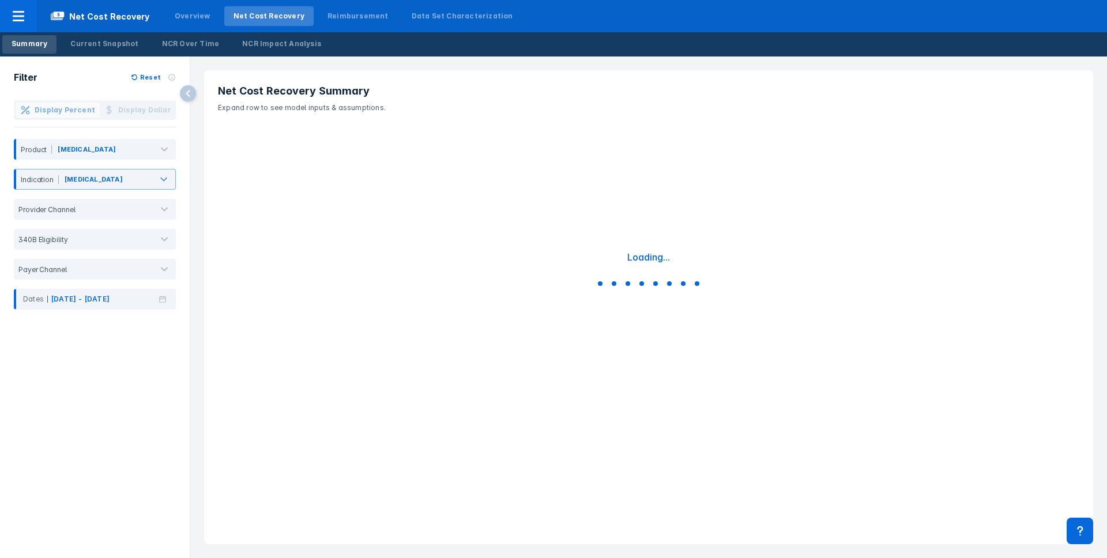
click at [506, 76] on header "Net Cost Recovery Summary Expand row to see model inputs & assumptions." at bounding box center [648, 98] width 889 height 57
click at [170, 287] on div "Dates Jan 2023 - Jan 2025" at bounding box center [95, 296] width 162 height 25
click at [163, 297] on icon at bounding box center [163, 299] width 12 height 8
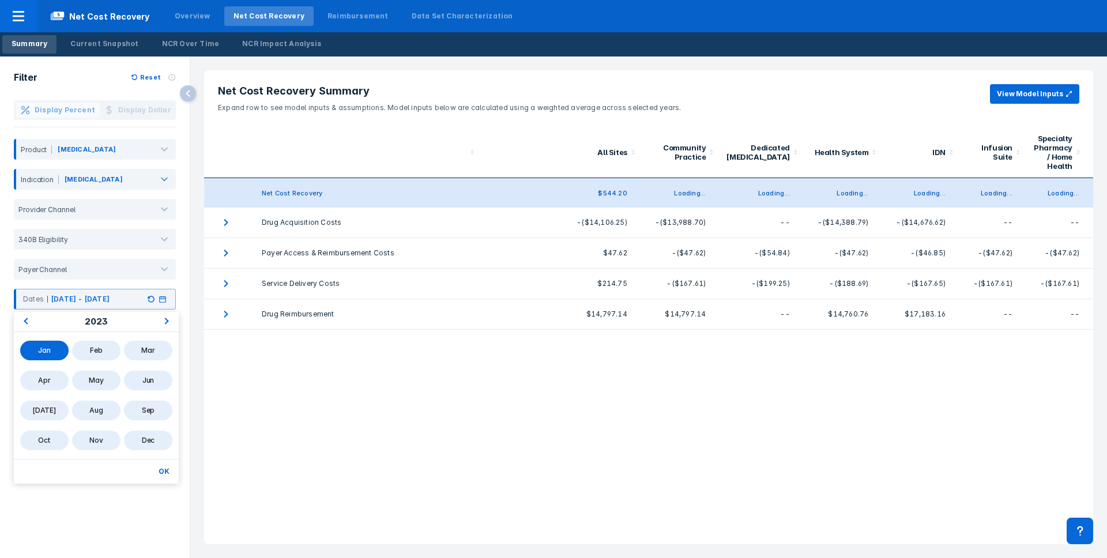
click at [167, 321] on span "Next Year" at bounding box center [167, 322] width 0 height 14
click at [33, 350] on div "Jan" at bounding box center [44, 351] width 48 height 20
drag, startPoint x: 154, startPoint y: 443, endPoint x: 154, endPoint y: 449, distance: 6.3
click at [154, 444] on div "Dec" at bounding box center [148, 441] width 48 height 20
click at [160, 473] on button "OK" at bounding box center [164, 471] width 20 height 15
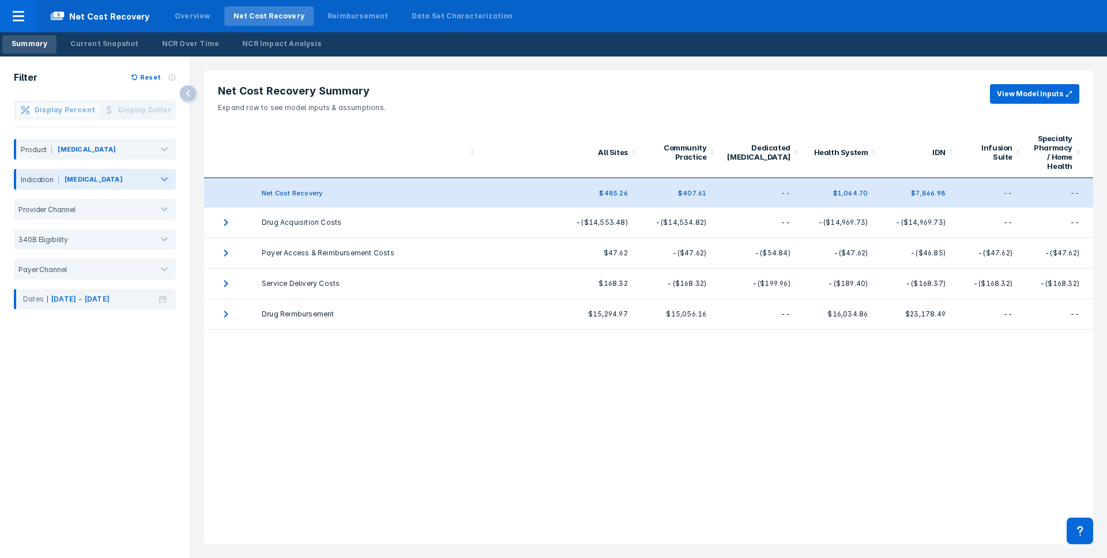
click at [157, 176] on div at bounding box center [164, 179] width 23 height 23
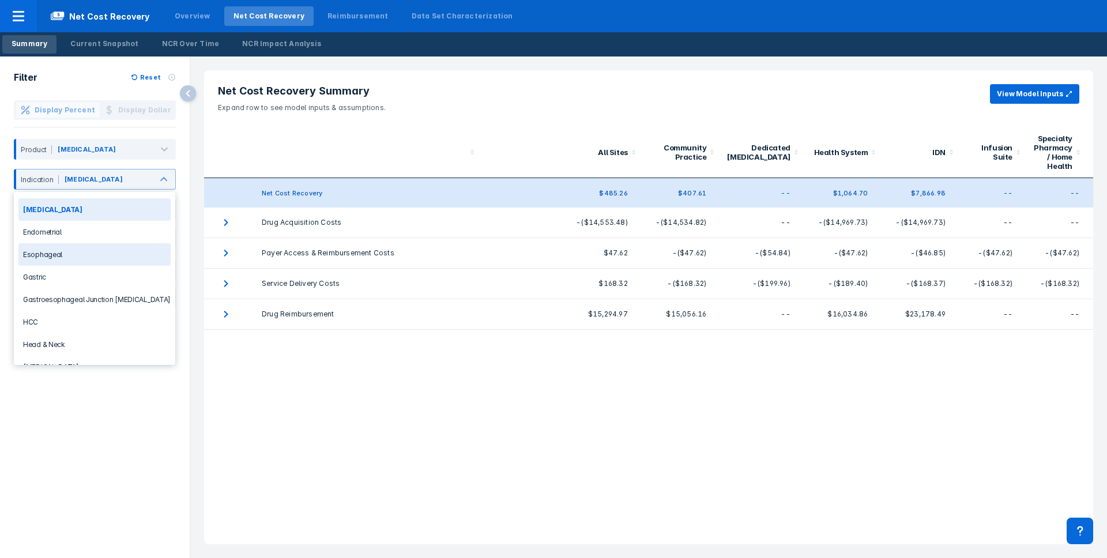
scroll to position [67, 0]
click at [86, 246] on div "Esophageal" at bounding box center [94, 253] width 152 height 22
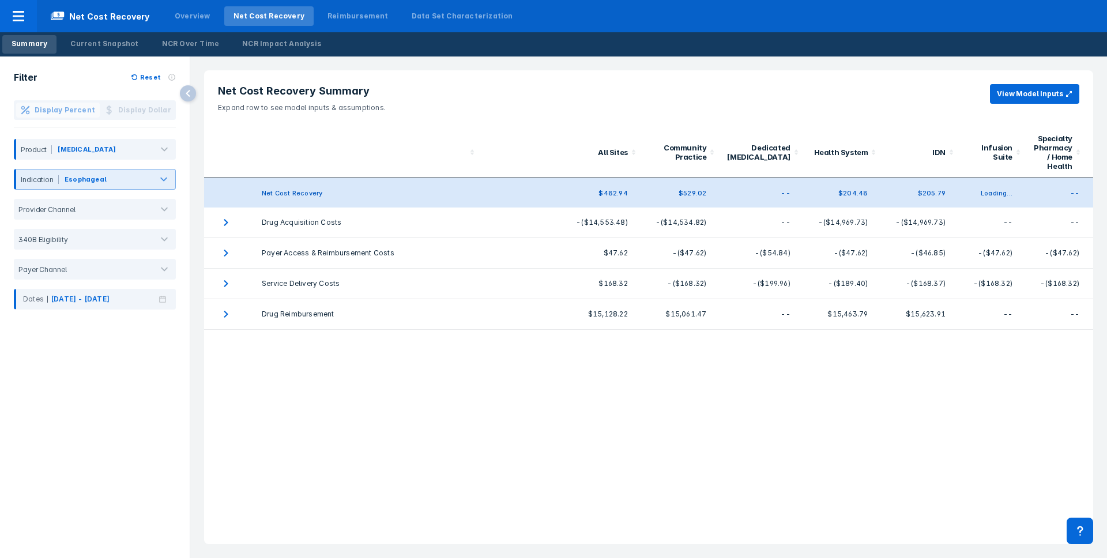
click at [141, 183] on div at bounding box center [130, 181] width 42 height 13
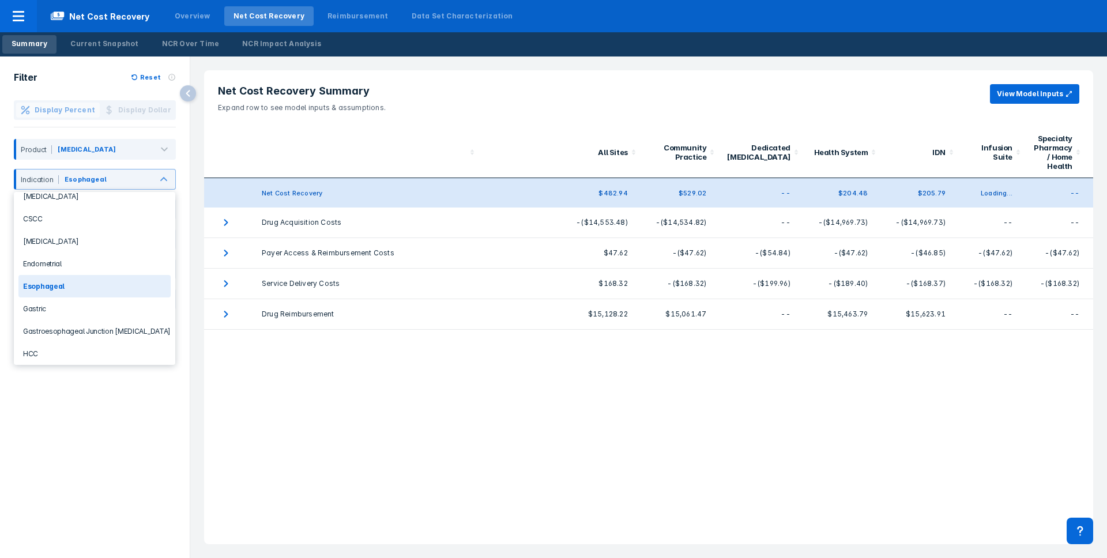
scroll to position [57, 0]
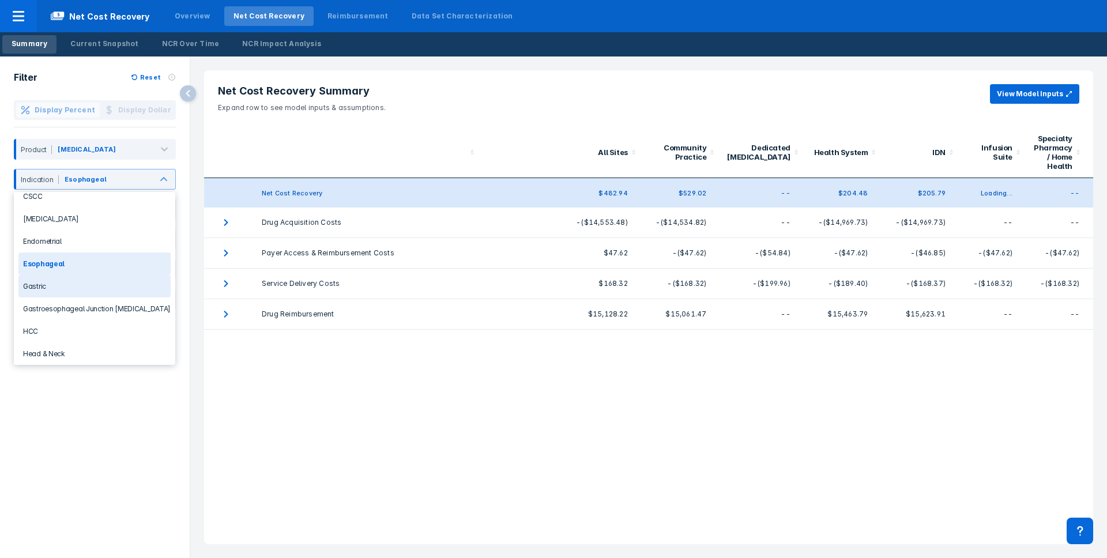
click at [97, 287] on div "Gastric" at bounding box center [94, 286] width 152 height 22
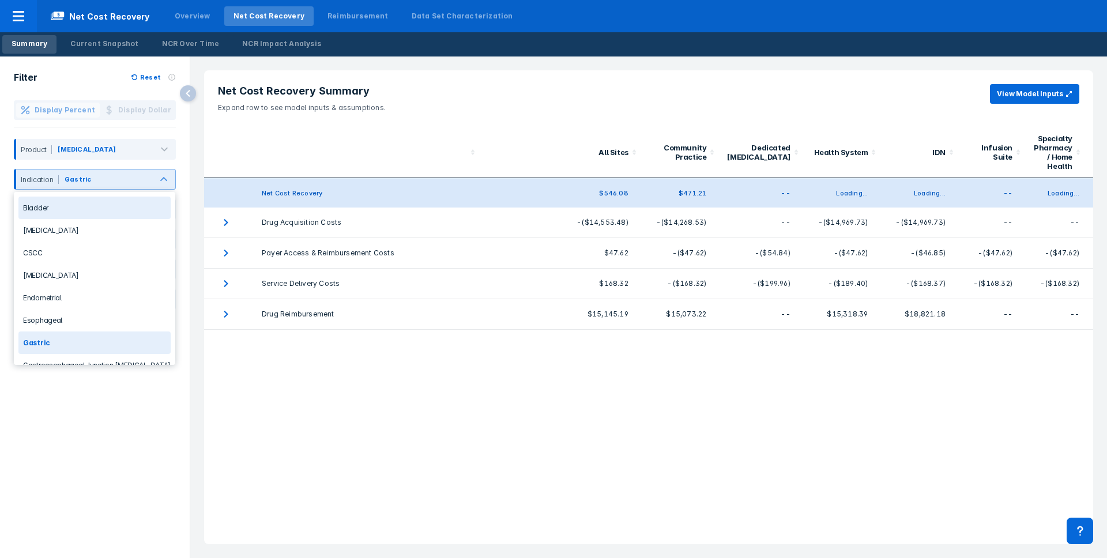
click at [105, 179] on div at bounding box center [121, 181] width 57 height 13
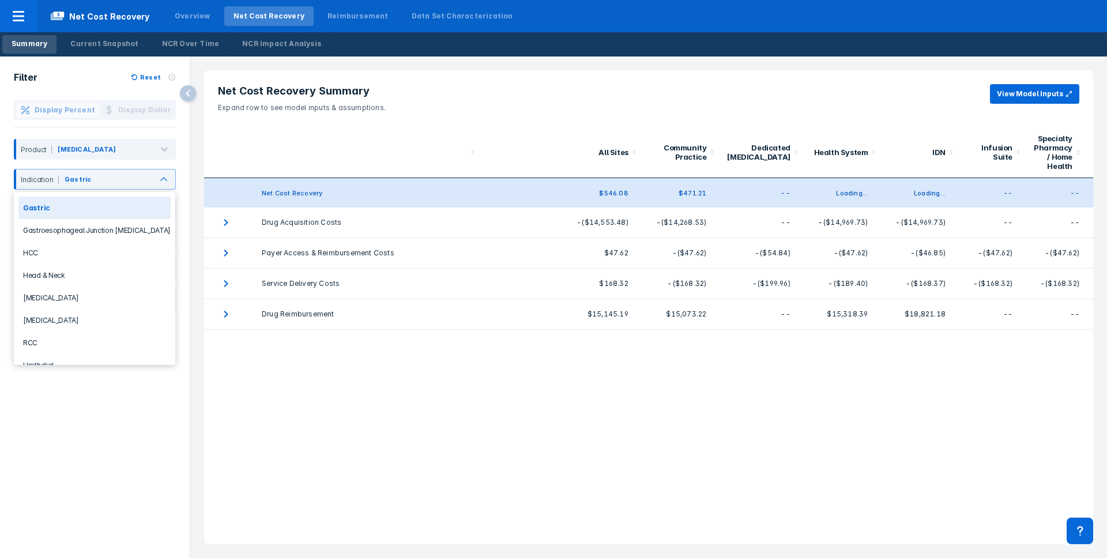
scroll to position [149, 0]
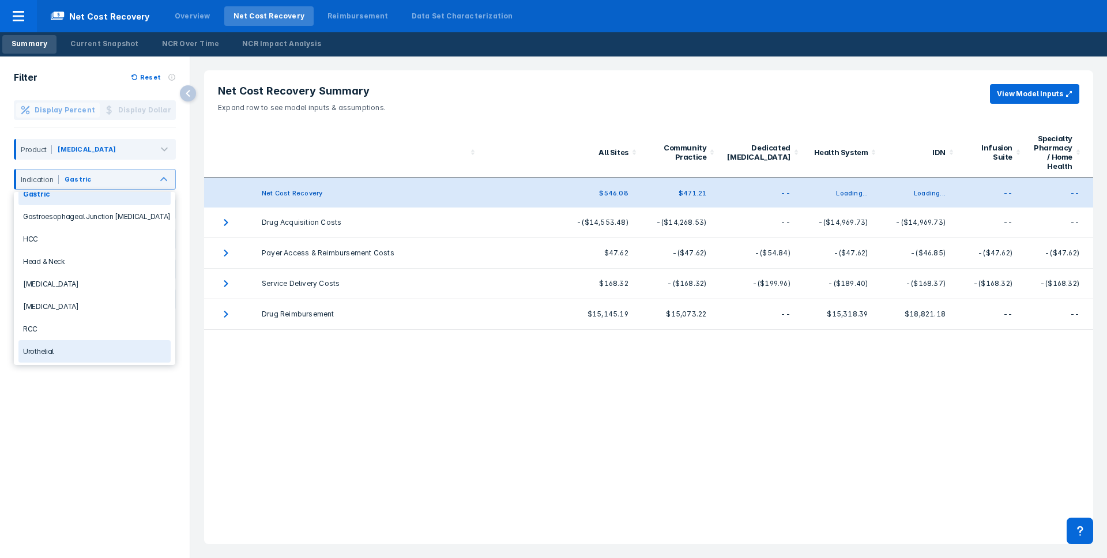
click at [63, 352] on div "Urothelial" at bounding box center [94, 351] width 152 height 22
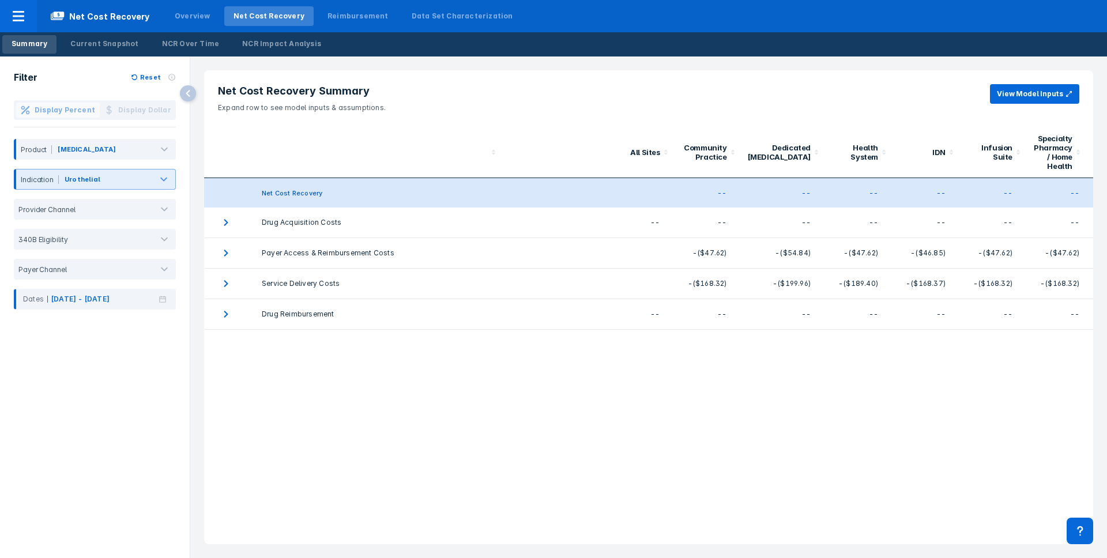
click at [151, 176] on div "Urothelial" at bounding box center [107, 181] width 88 height 15
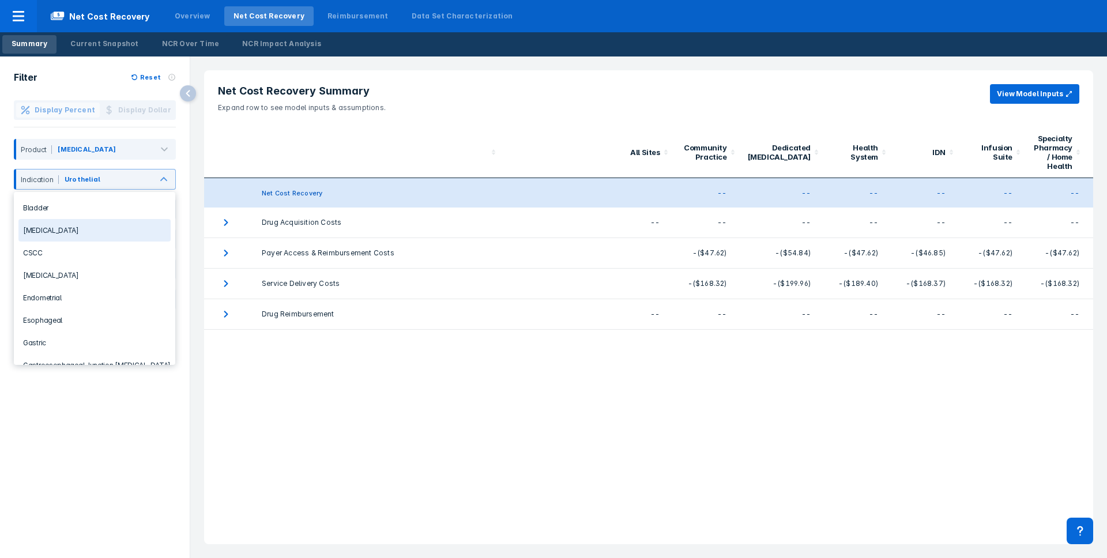
click at [81, 222] on div "Breast Cancer" at bounding box center [94, 230] width 152 height 22
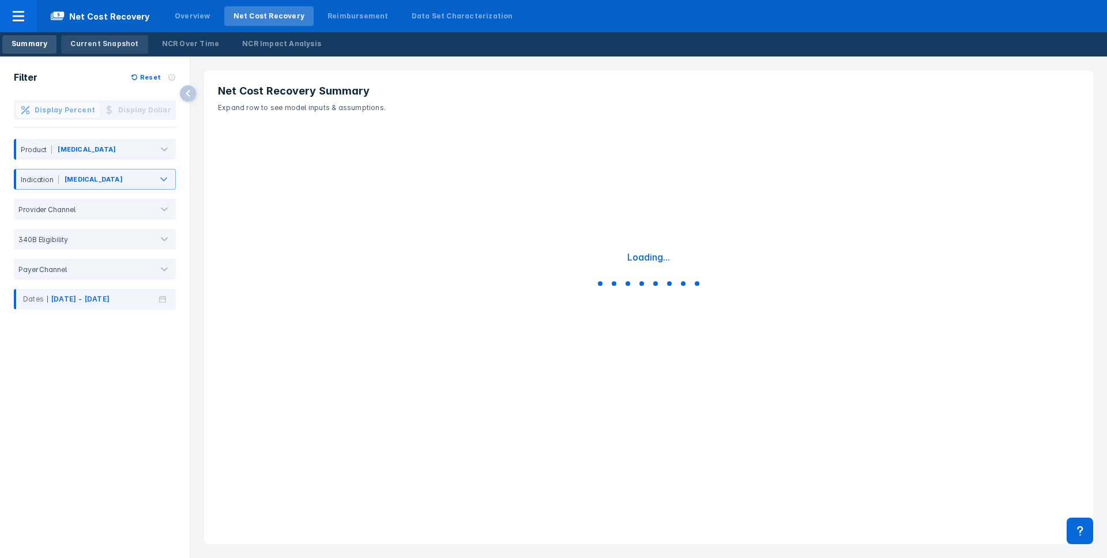
click at [103, 42] on div "Current Snapshot" at bounding box center [104, 44] width 68 height 10
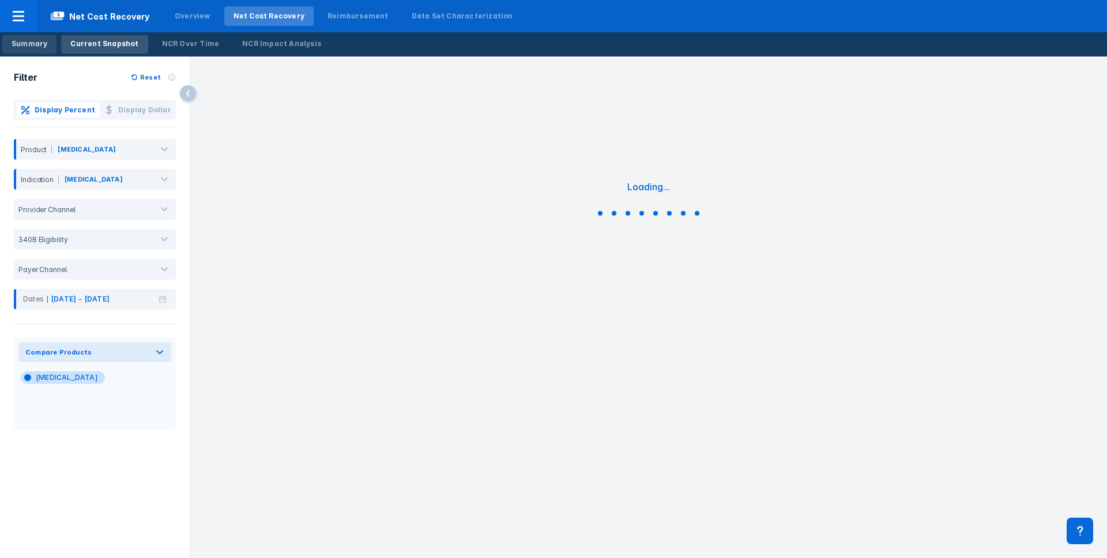
click at [47, 43] on link "Summary" at bounding box center [29, 44] width 54 height 18
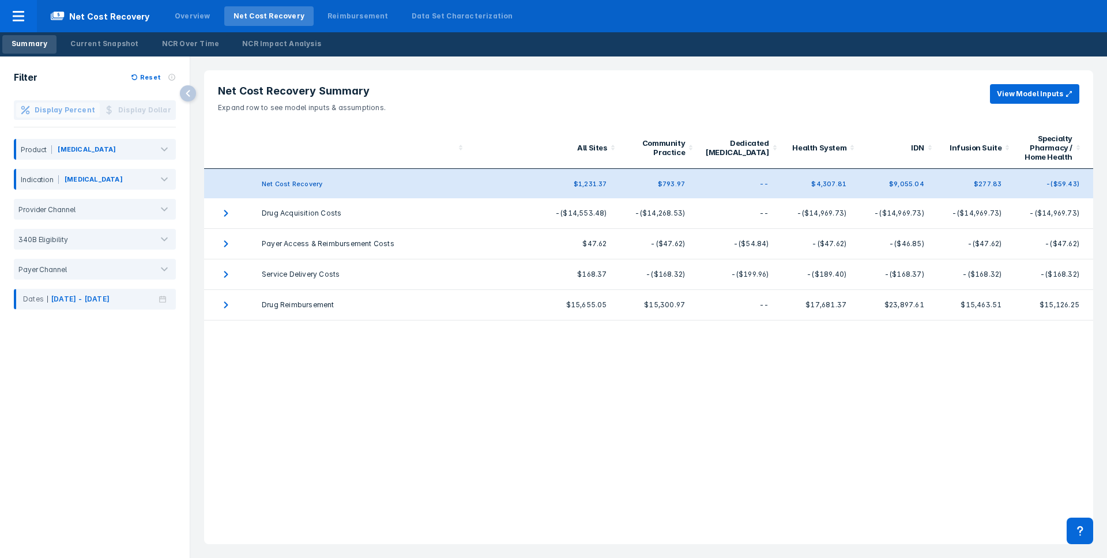
click at [114, 386] on div "Filter Reset Display Percent Display Dollar Product Keytruda Indication Breast …" at bounding box center [95, 308] width 190 height 502
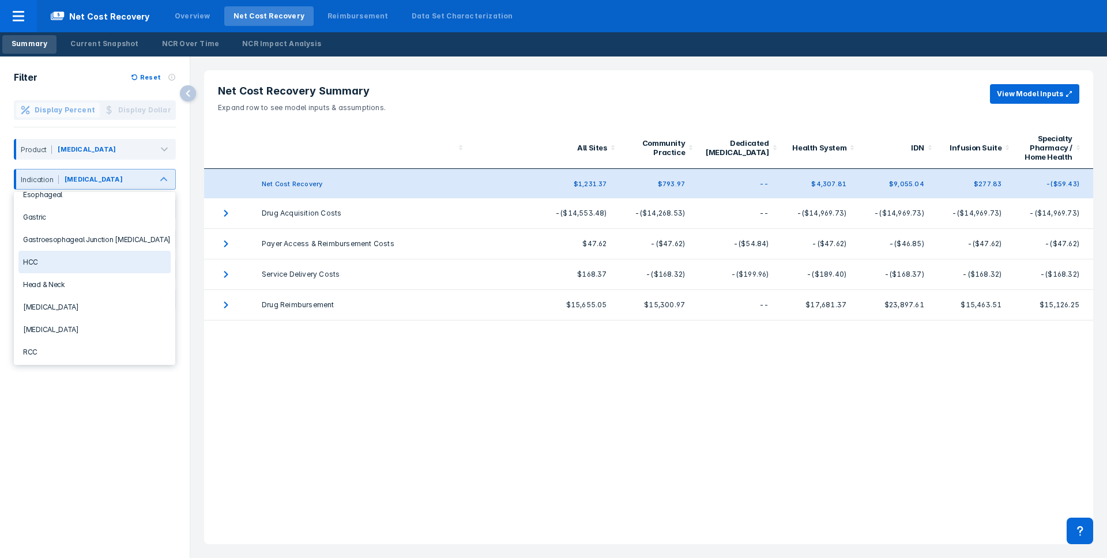
scroll to position [169, 0]
click at [97, 265] on div "Lung Cancer" at bounding box center [94, 264] width 152 height 22
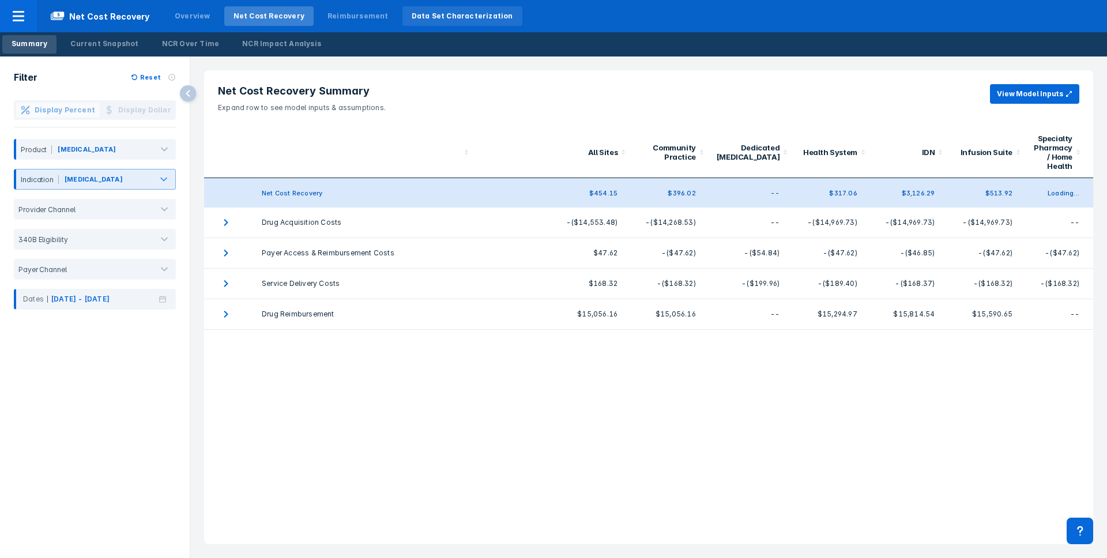
drag, startPoint x: 547, startPoint y: 40, endPoint x: 463, endPoint y: 25, distance: 85.6
click at [546, 40] on div "Summary Current Snapshot NCR Over Time NCR Impact Analysis" at bounding box center [553, 44] width 1107 height 24
click at [434, 21] on div "Data Set Characterization" at bounding box center [463, 16] width 102 height 10
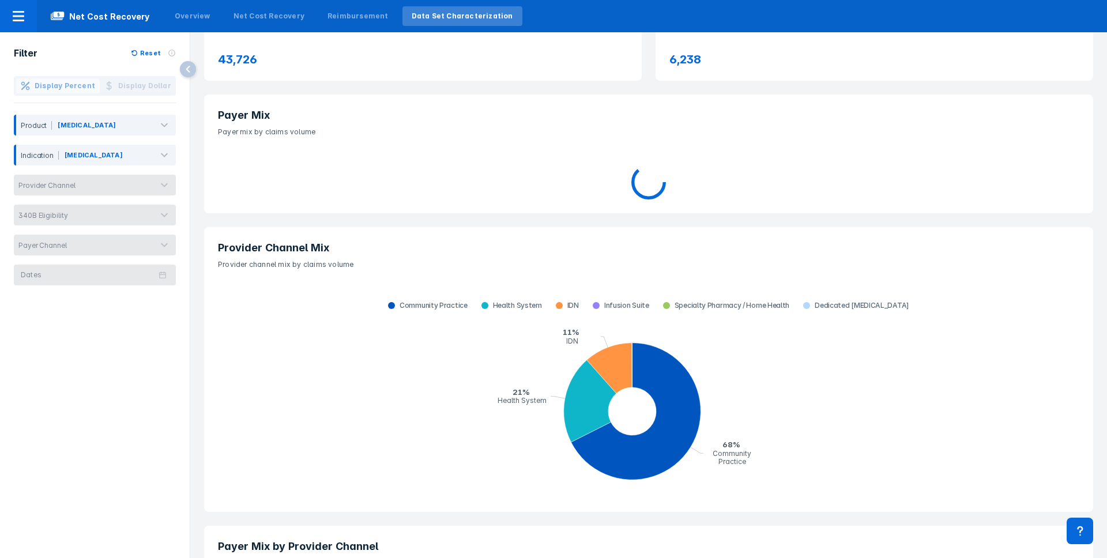
scroll to position [87, 0]
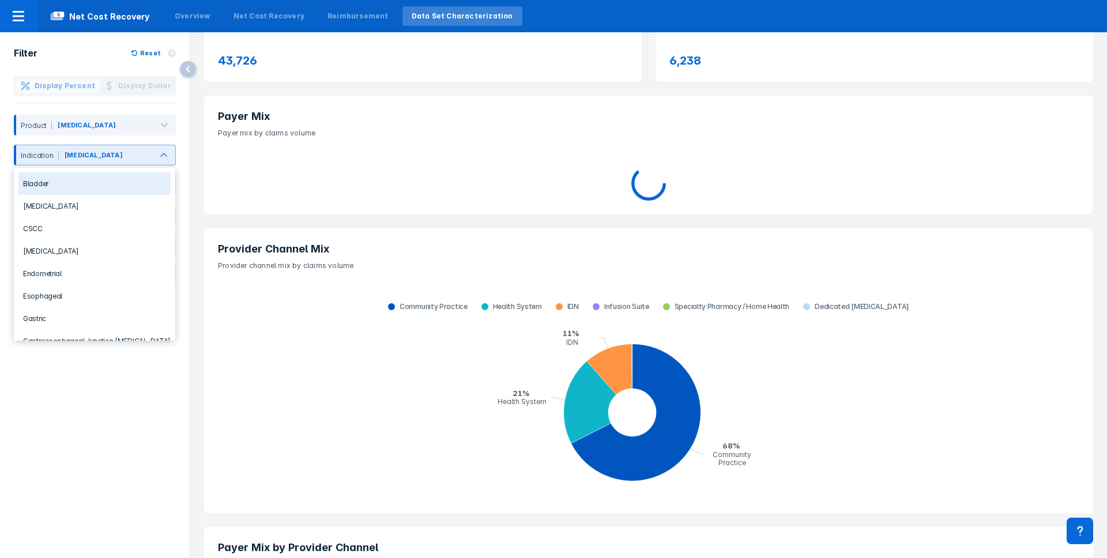
click at [126, 150] on div "Lung Cancer" at bounding box center [107, 157] width 88 height 15
click at [85, 184] on div "Bladder" at bounding box center [94, 183] width 152 height 22
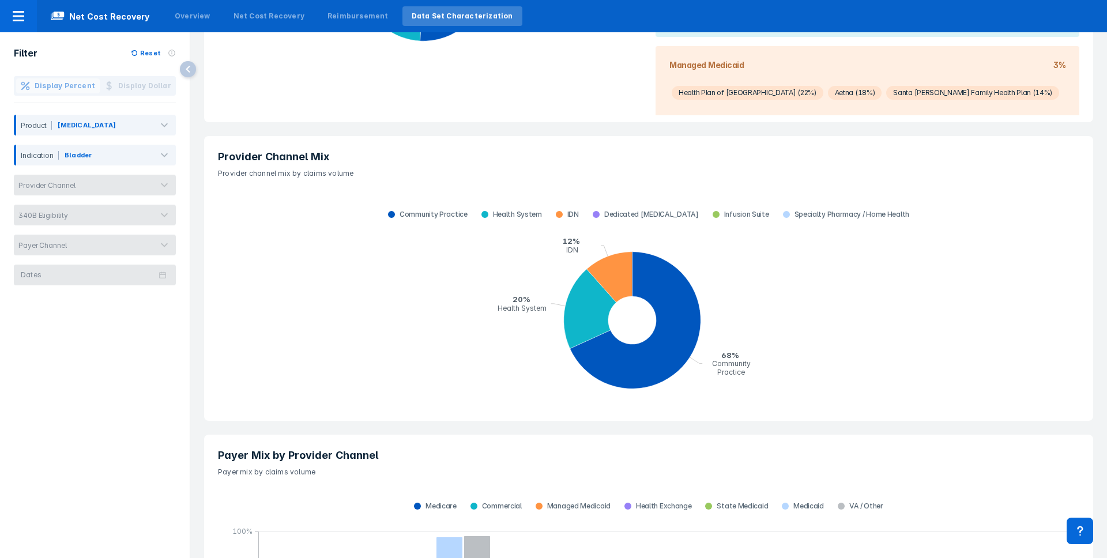
scroll to position [412, 0]
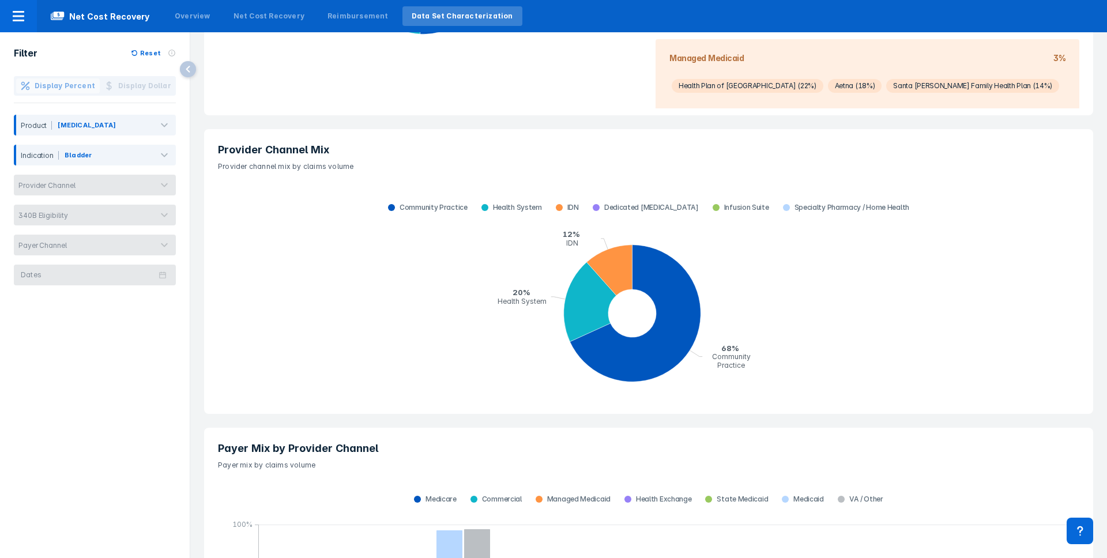
click at [333, 177] on header "Provider Channel Mix Provider channel mix by claims volume" at bounding box center [648, 157] width 889 height 57
click at [327, 175] on header "Provider Channel Mix Provider channel mix by claims volume" at bounding box center [648, 157] width 889 height 57
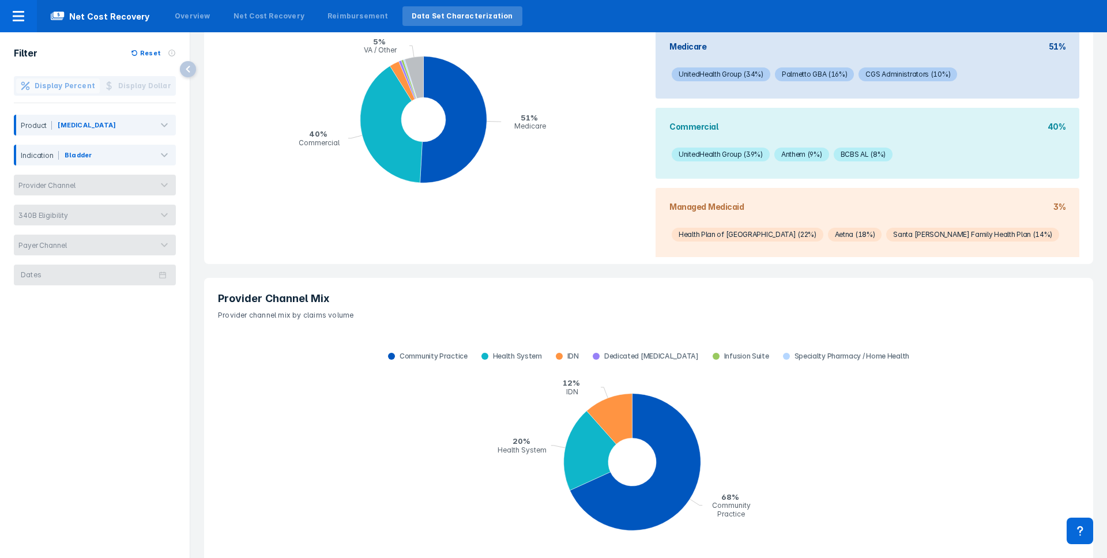
scroll to position [0, 0]
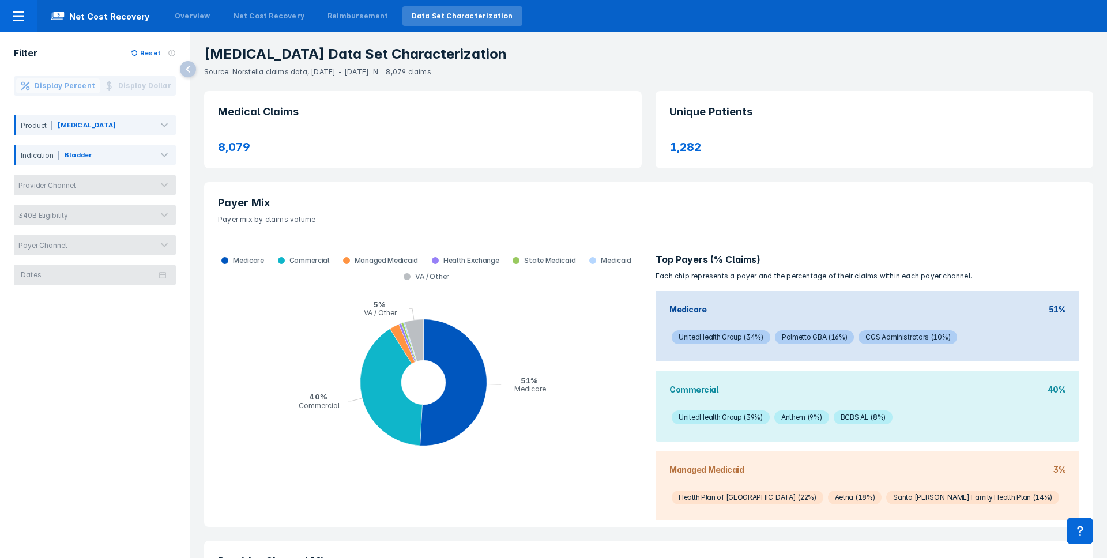
click at [296, 227] on header "Payer Mix Payer mix by claims volume" at bounding box center [648, 210] width 889 height 57
click at [285, 232] on header "Payer Mix Payer mix by claims volume" at bounding box center [648, 210] width 889 height 57
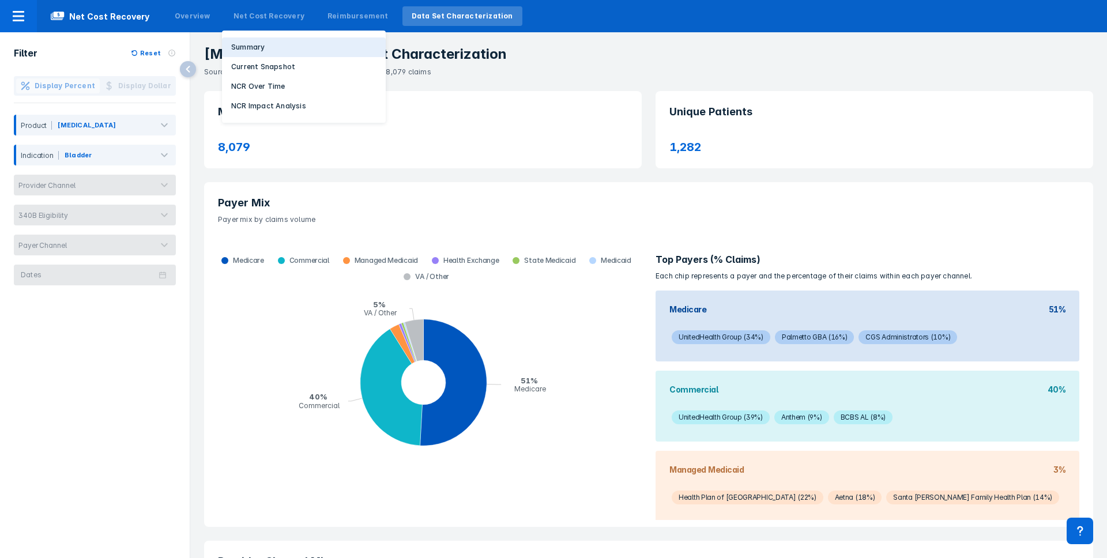
click at [252, 39] on button "Summary" at bounding box center [304, 47] width 164 height 20
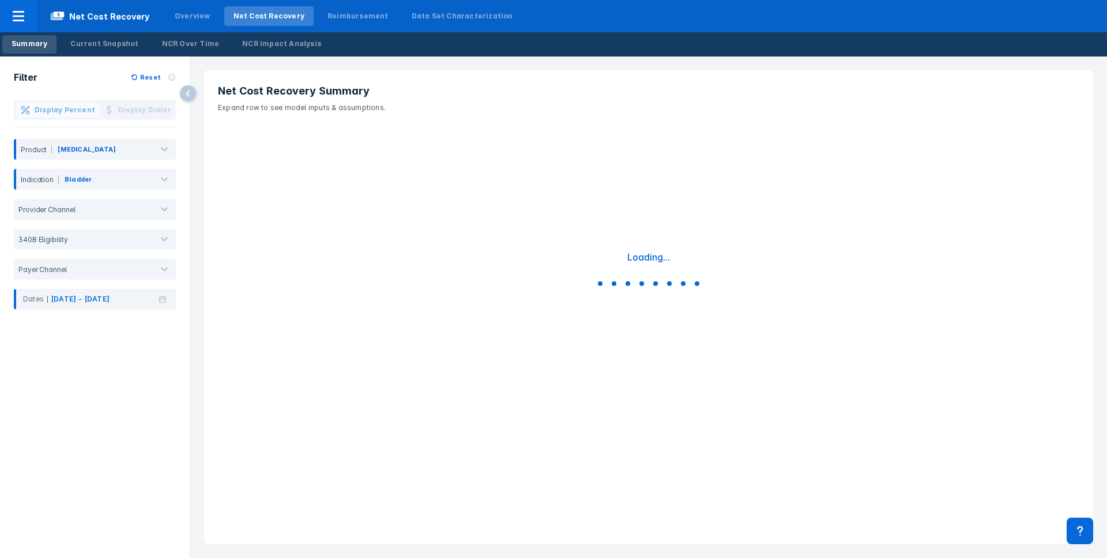
click at [671, 47] on div "Summary Current Snapshot NCR Over Time NCR Impact Analysis" at bounding box center [553, 44] width 1107 height 24
click at [675, 47] on div "Summary Current Snapshot NCR Over Time NCR Impact Analysis" at bounding box center [553, 44] width 1107 height 24
click at [171, 25] on div "Overview" at bounding box center [193, 16] width 54 height 20
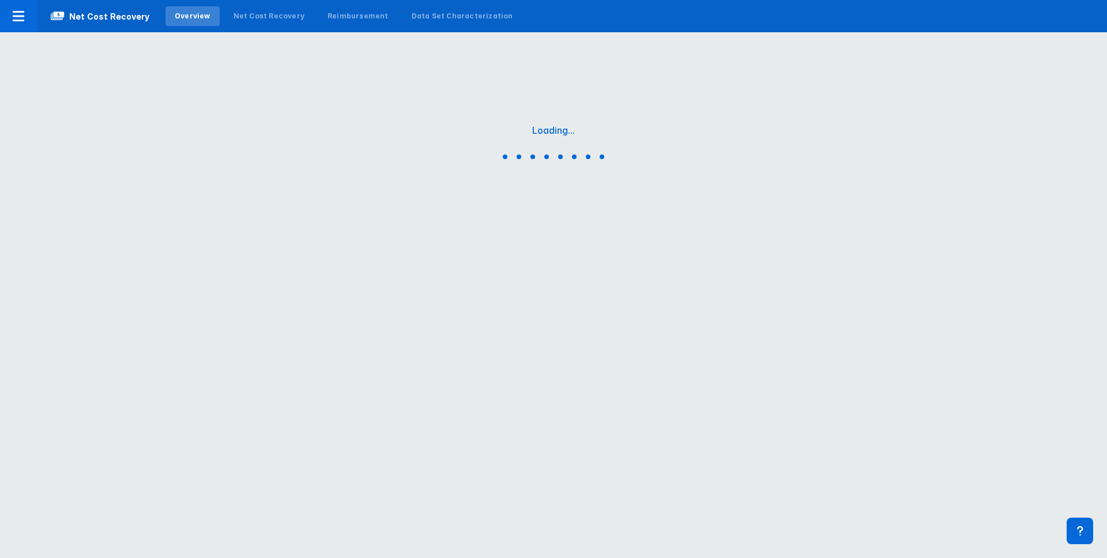
click at [858, 16] on nav "Net Cost Recovery Overview Net Cost Recovery Reimbursement Data Set Characteriz…" at bounding box center [553, 16] width 1107 height 32
click at [887, 38] on div "Loading..." at bounding box center [553, 144] width 1107 height 288
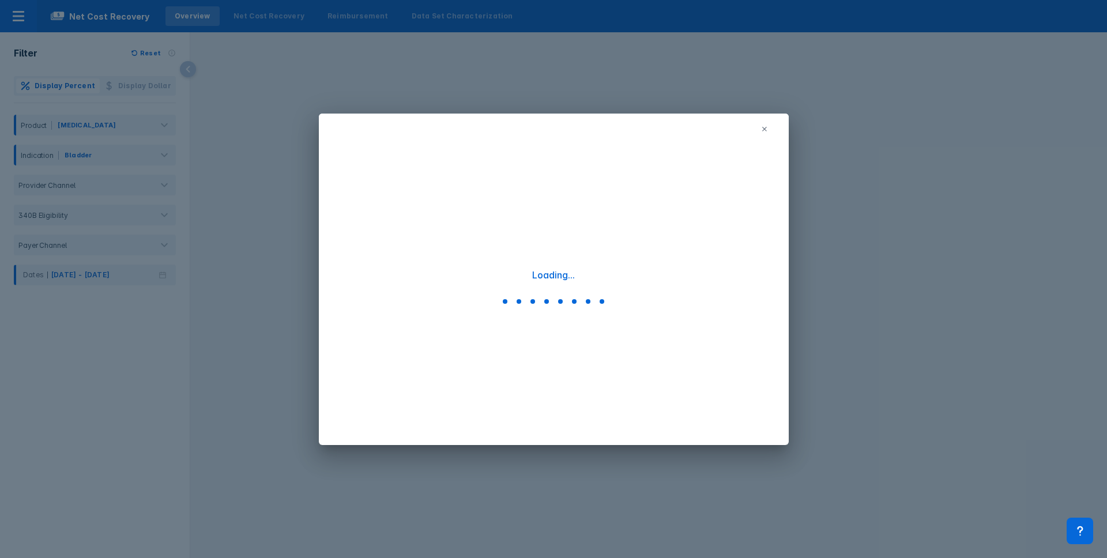
click at [882, 32] on div "Loading..." at bounding box center [553, 279] width 1107 height 558
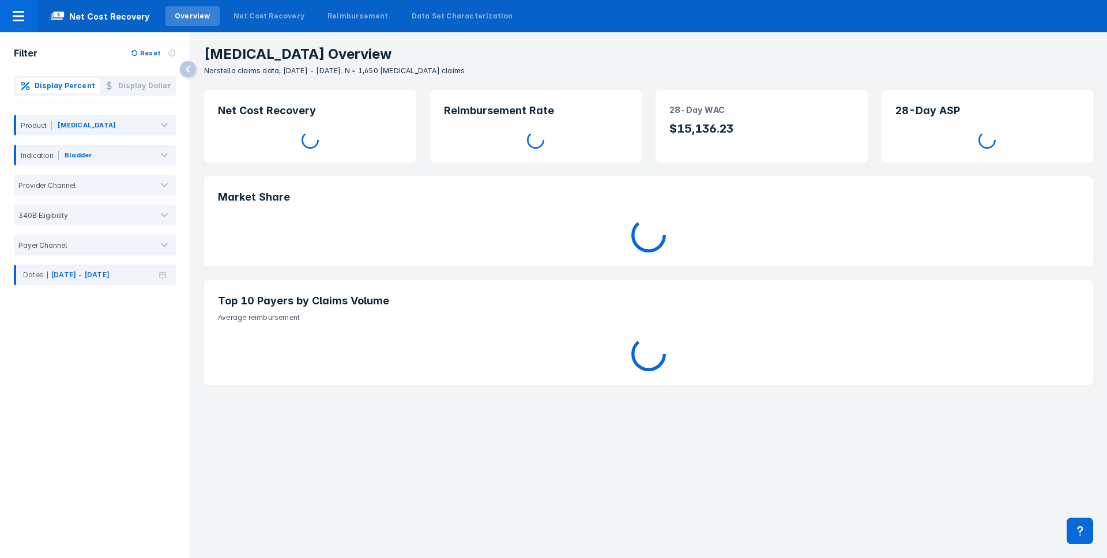
click at [680, 46] on div "Keytruda Overview Norstella claims data, Jan 2024 - Dec 2024. N = 1,650 Keytrud…" at bounding box center [648, 54] width 917 height 44
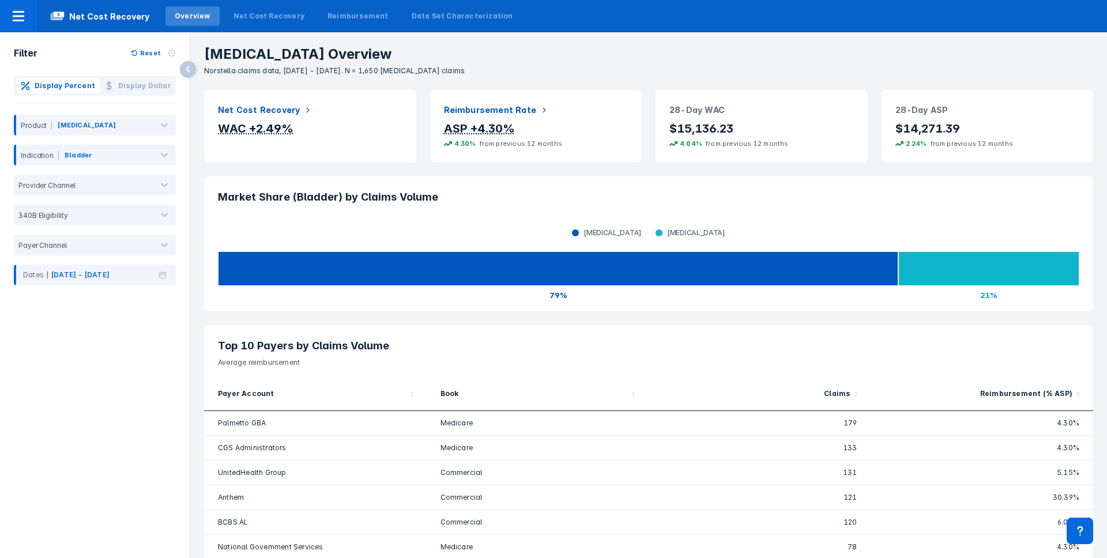
drag, startPoint x: 638, startPoint y: 168, endPoint x: 656, endPoint y: 171, distance: 18.7
click at [638, 168] on div "Reimbursement Rate ASP +4.30% 4.30% from previous 12 months" at bounding box center [536, 126] width 226 height 87
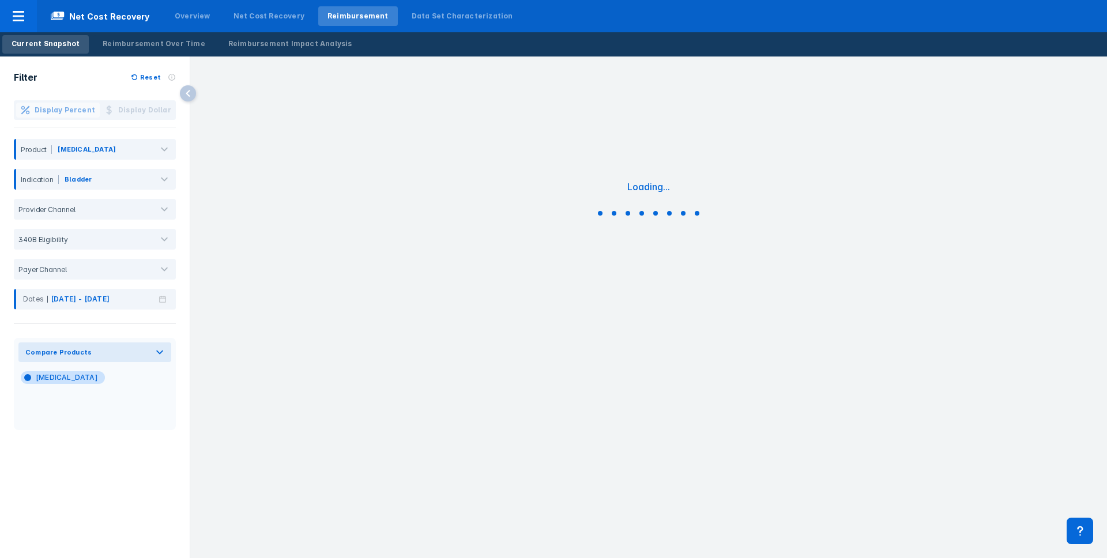
drag, startPoint x: 802, startPoint y: 36, endPoint x: 796, endPoint y: 39, distance: 7.0
click at [802, 36] on div "Current Snapshot Reimbursement Over Time Reimbursement Impact Analysis" at bounding box center [553, 44] width 1107 height 24
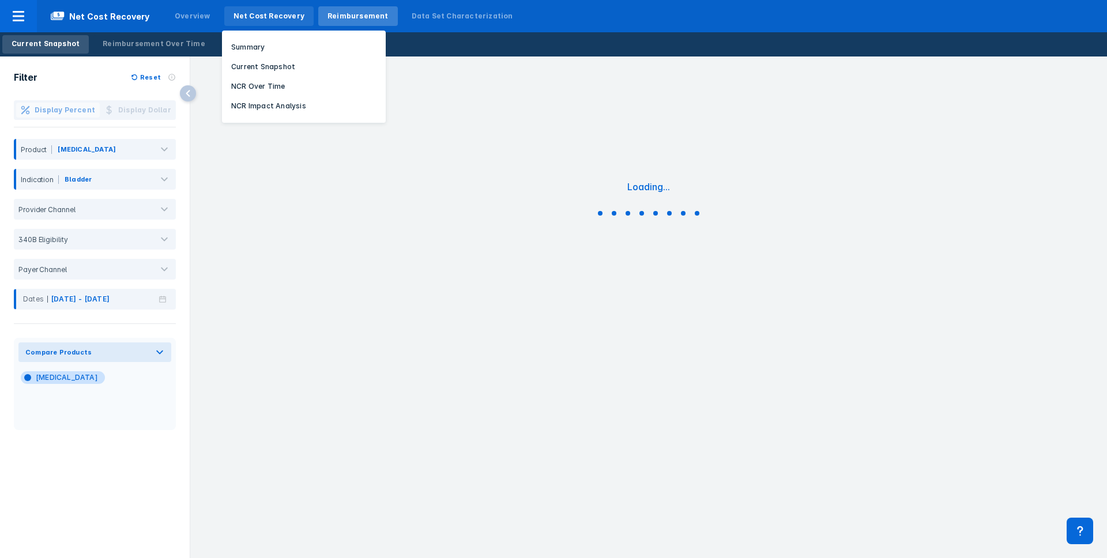
click at [252, 17] on div "Net Cost Recovery" at bounding box center [269, 16] width 71 height 10
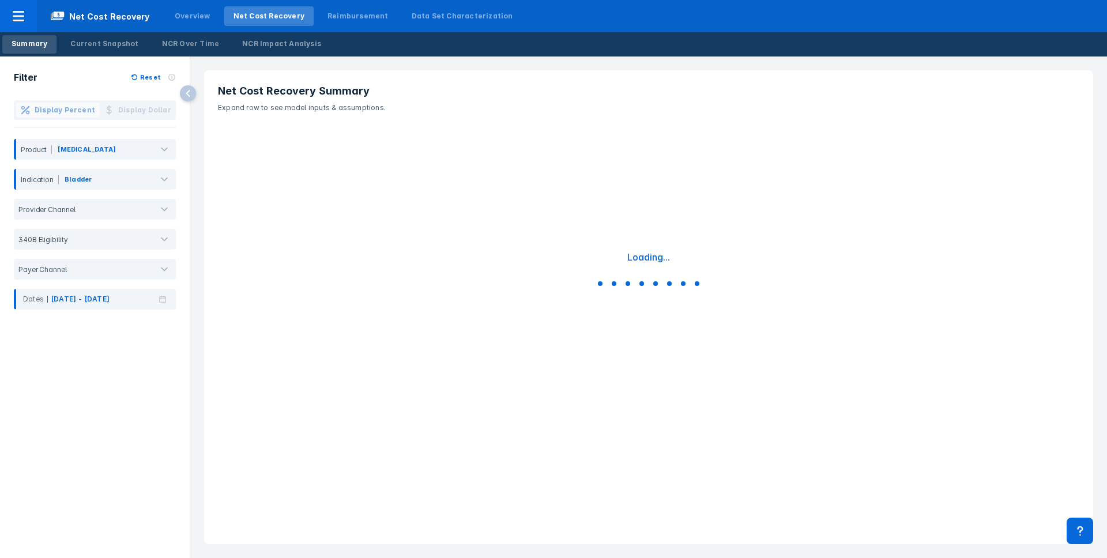
click at [966, 42] on div "Summary Current Snapshot NCR Over Time NCR Impact Analysis" at bounding box center [553, 44] width 1107 height 24
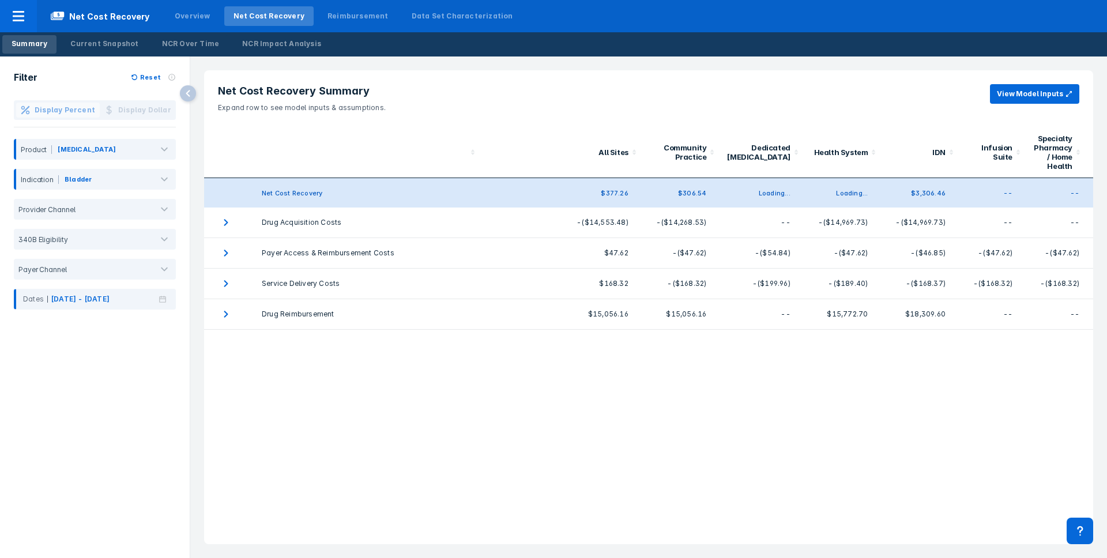
click at [784, 62] on div "Net Cost Recovery Summary Expand row to see model inputs & assumptions. View Mo…" at bounding box center [648, 308] width 917 height 502
click at [535, 104] on header "Net Cost Recovery Summary Expand row to see model inputs & assumptions. View Mo…" at bounding box center [648, 98] width 889 height 57
click at [790, 75] on header "Net Cost Recovery Summary Expand row to see model inputs & assumptions. View Mo…" at bounding box center [648, 98] width 889 height 57
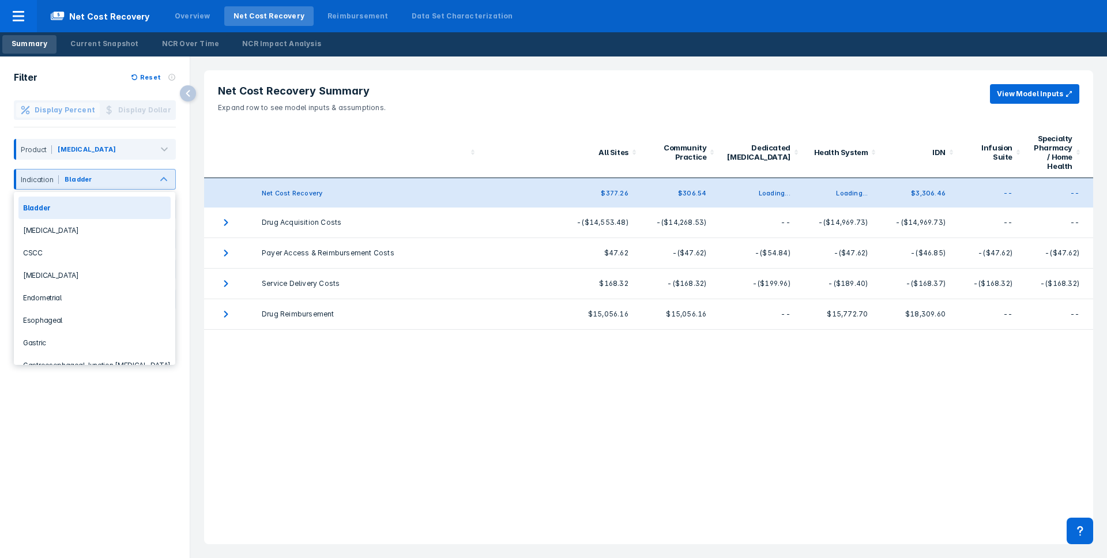
click at [116, 171] on div "Bladder" at bounding box center [105, 179] width 93 height 22
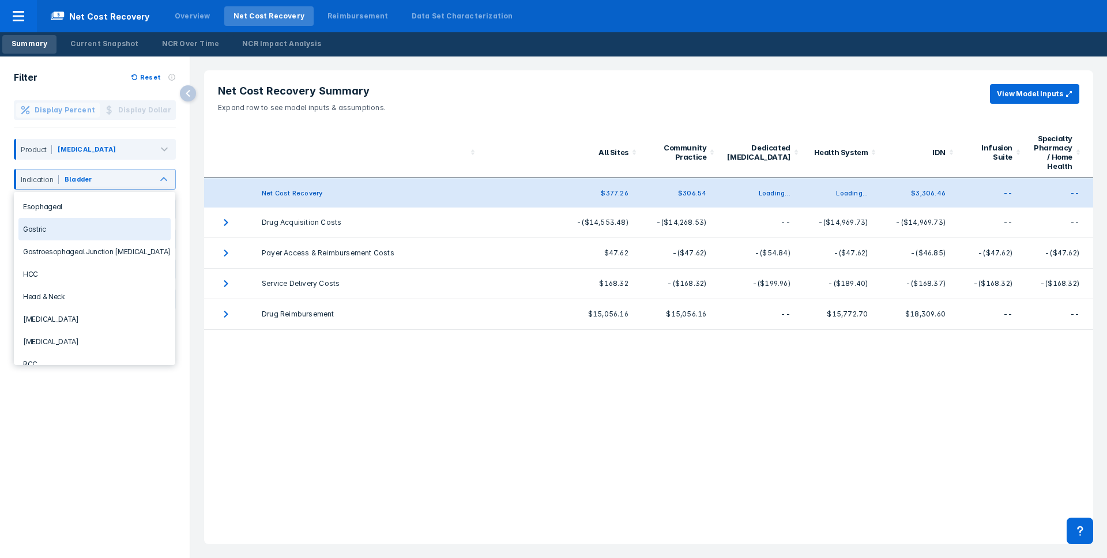
scroll to position [169, 0]
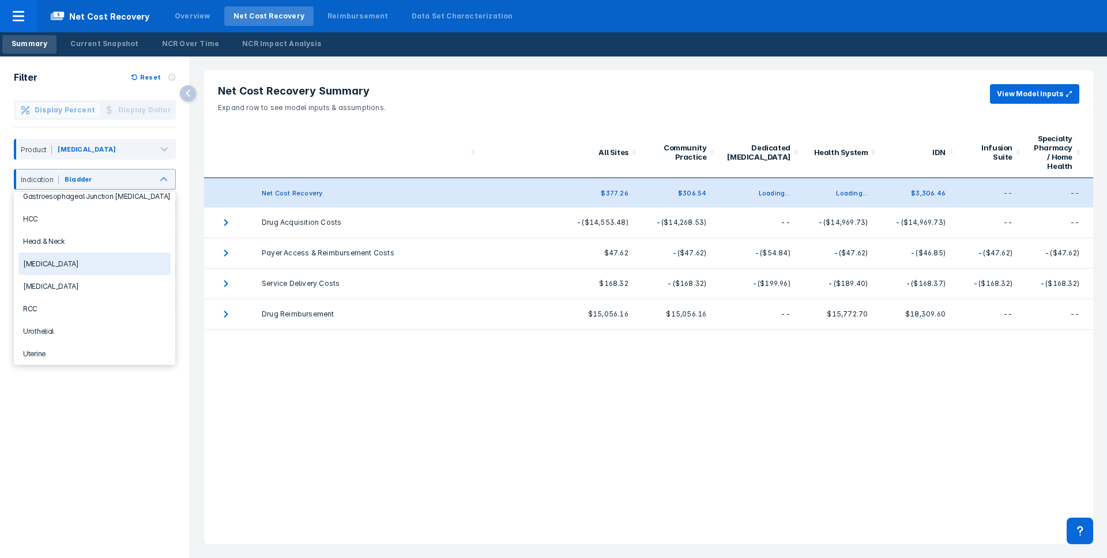
click at [84, 253] on div "Lung Cancer" at bounding box center [94, 264] width 152 height 22
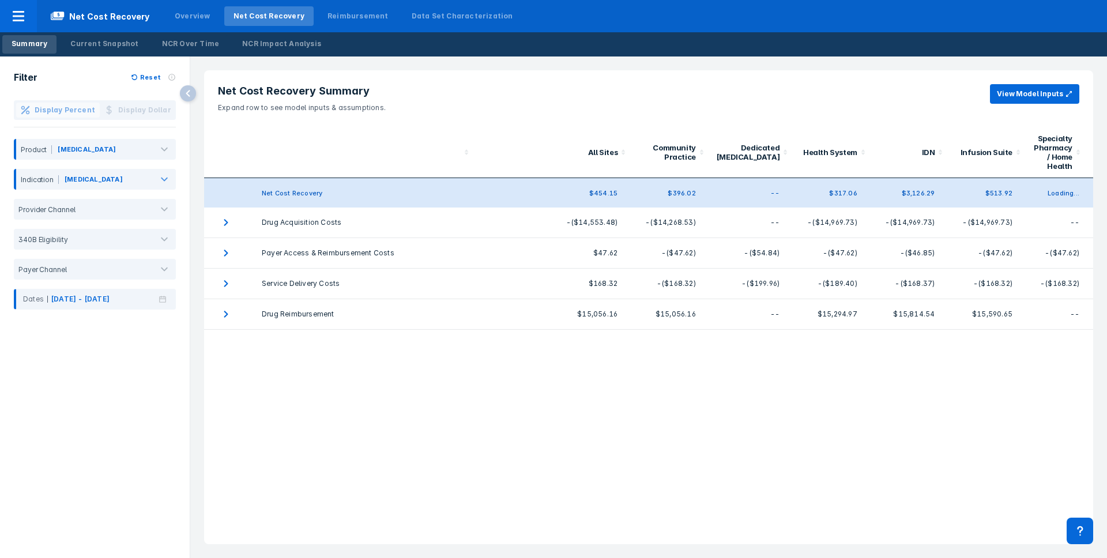
click at [106, 370] on div "Filter Reset Display Percent Display Dollar Product Keytruda Indication Lung Ca…" at bounding box center [95, 308] width 190 height 502
click at [546, 99] on header "Net Cost Recovery Summary Expand row to see model inputs & assumptions. View Mo…" at bounding box center [648, 98] width 889 height 57
click at [542, 99] on header "Net Cost Recovery Summary Expand row to see model inputs & assumptions. View Mo…" at bounding box center [648, 98] width 889 height 57
click at [784, 61] on div "Net Cost Recovery Summary Expand row to see model inputs & assumptions. View Mo…" at bounding box center [648, 308] width 917 height 502
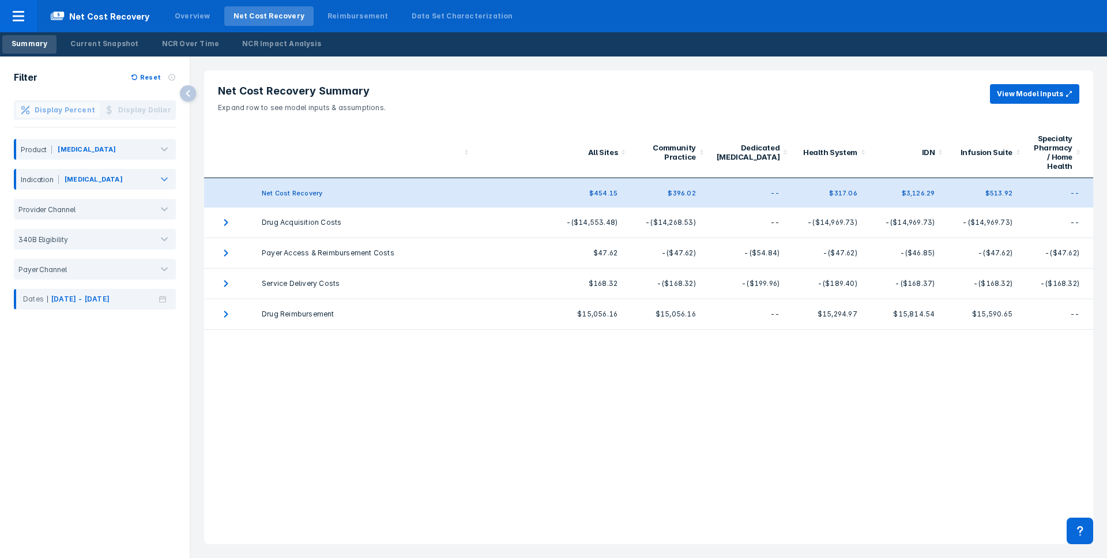
click at [808, 56] on div "Summary Current Snapshot NCR Over Time NCR Impact Analysis" at bounding box center [553, 44] width 1107 height 24
click at [807, 56] on div "Summary Current Snapshot NCR Over Time NCR Impact Analysis" at bounding box center [553, 44] width 1107 height 24
click at [793, 57] on div "Net Cost Recovery Summary Expand row to see model inputs & assumptions. View Mo…" at bounding box center [648, 308] width 917 height 502
click at [637, 45] on div "Summary Current Snapshot NCR Over Time NCR Impact Analysis" at bounding box center [553, 44] width 1107 height 24
click at [766, 57] on div "Net Cost Recovery Summary Expand row to see model inputs & assumptions. View Mo…" at bounding box center [648, 308] width 917 height 502
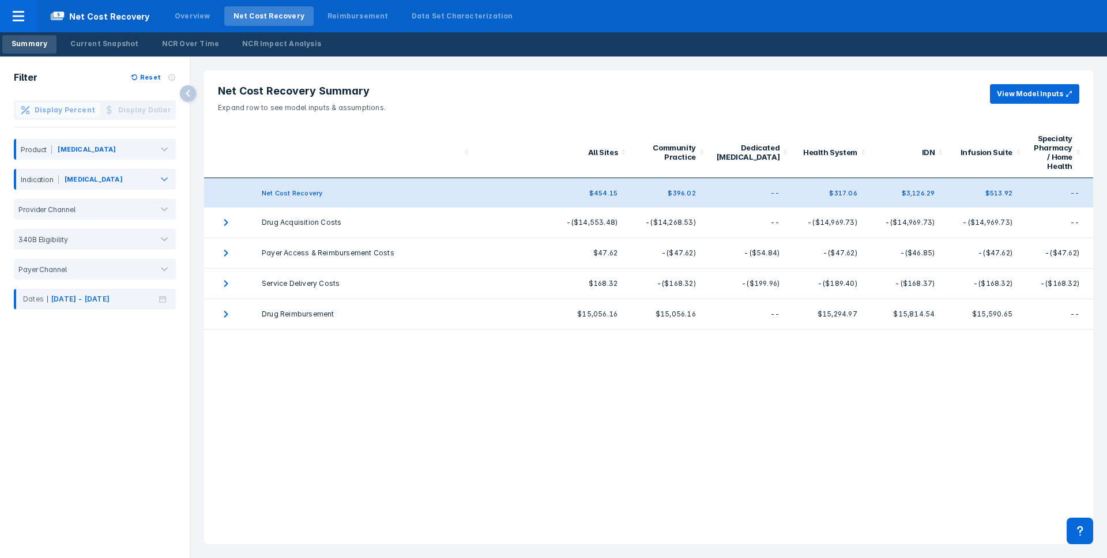
click at [766, 57] on div "Net Cost Recovery Summary Expand row to see model inputs & assumptions. View Mo…" at bounding box center [648, 308] width 917 height 502
click at [578, 405] on div "Net Cost Recovery Summary Expand row to see model inputs & assumptions. View Mo…" at bounding box center [648, 307] width 889 height 474
click at [438, 439] on div "Net Cost Recovery Summary Expand row to see model inputs & assumptions. View Mo…" at bounding box center [648, 307] width 889 height 474
click at [449, 438] on div "Net Cost Recovery Summary Expand row to see model inputs & assumptions. View Mo…" at bounding box center [648, 307] width 889 height 474
click at [539, 107] on header "Net Cost Recovery Summary Expand row to see model inputs & assumptions. View Mo…" at bounding box center [648, 98] width 889 height 57
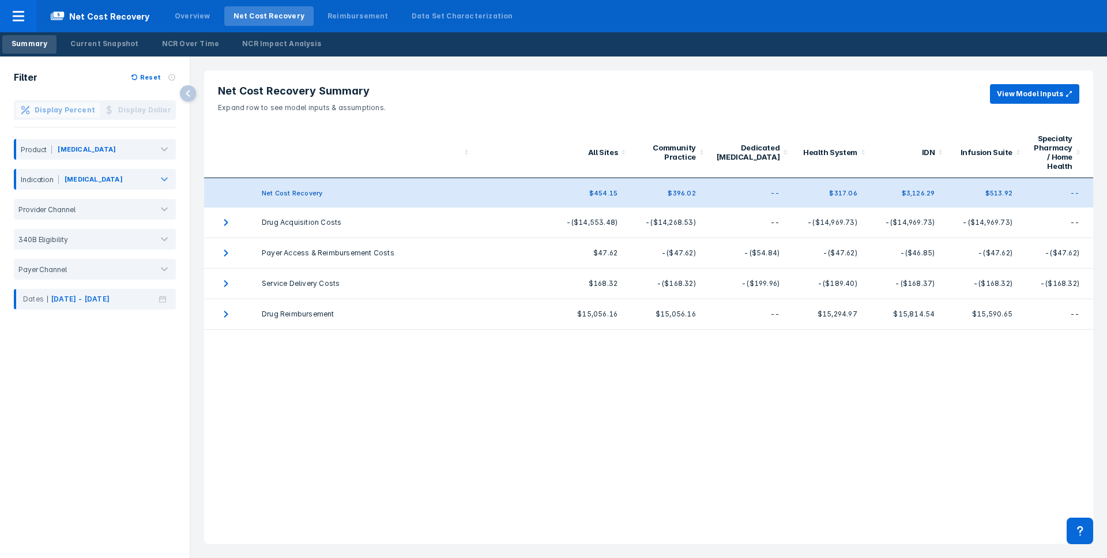
click at [538, 107] on header "Net Cost Recovery Summary Expand row to see model inputs & assumptions. View Mo…" at bounding box center [648, 98] width 889 height 57
click at [660, 54] on div "Summary Current Snapshot NCR Over Time NCR Impact Analysis" at bounding box center [553, 44] width 1107 height 24
click at [676, 82] on header "Net Cost Recovery Summary Expand row to see model inputs & assumptions. View Mo…" at bounding box center [648, 98] width 889 height 57
click at [685, 65] on div "Net Cost Recovery Summary Expand row to see model inputs & assumptions. View Mo…" at bounding box center [648, 307] width 903 height 488
drag, startPoint x: 742, startPoint y: 58, endPoint x: 772, endPoint y: 55, distance: 30.7
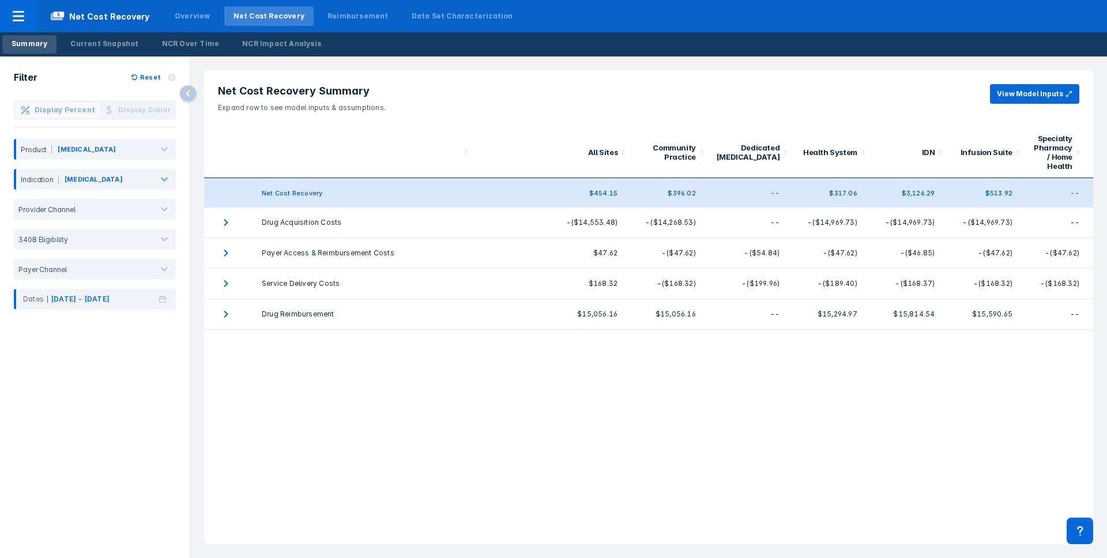
click at [742, 58] on div "Net Cost Recovery Summary Expand row to see model inputs & assumptions. View Mo…" at bounding box center [648, 308] width 917 height 502
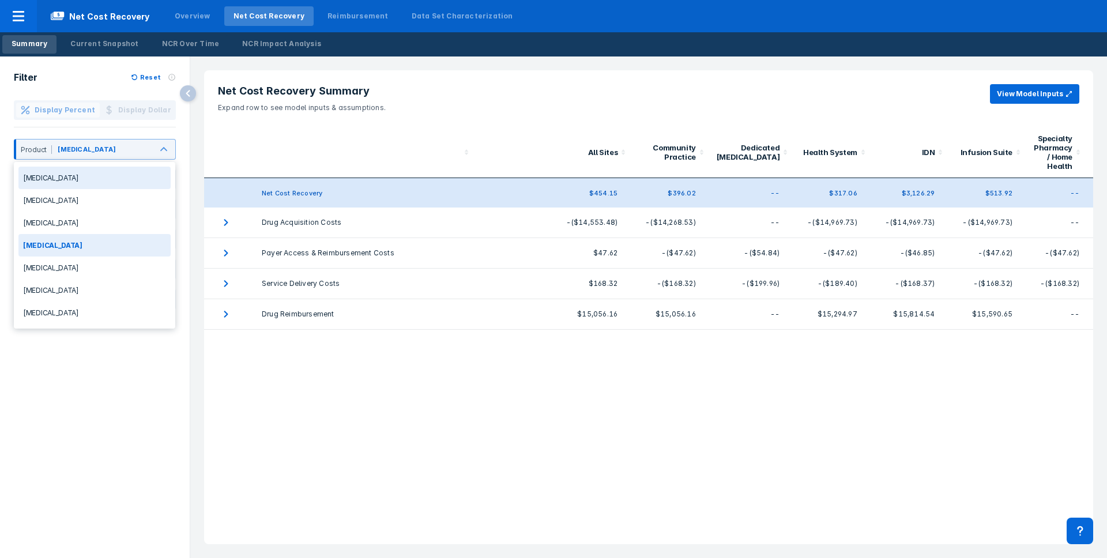
drag, startPoint x: 123, startPoint y: 159, endPoint x: 121, endPoint y: 174, distance: 15.1
click at [123, 159] on div "Keytruda" at bounding box center [102, 149] width 100 height 22
drag, startPoint x: 198, startPoint y: 150, endPoint x: 129, endPoint y: 175, distance: 74.3
click at [196, 151] on div "Net Cost Recovery Summary Expand row to see model inputs & assumptions. View Mo…" at bounding box center [648, 308] width 917 height 502
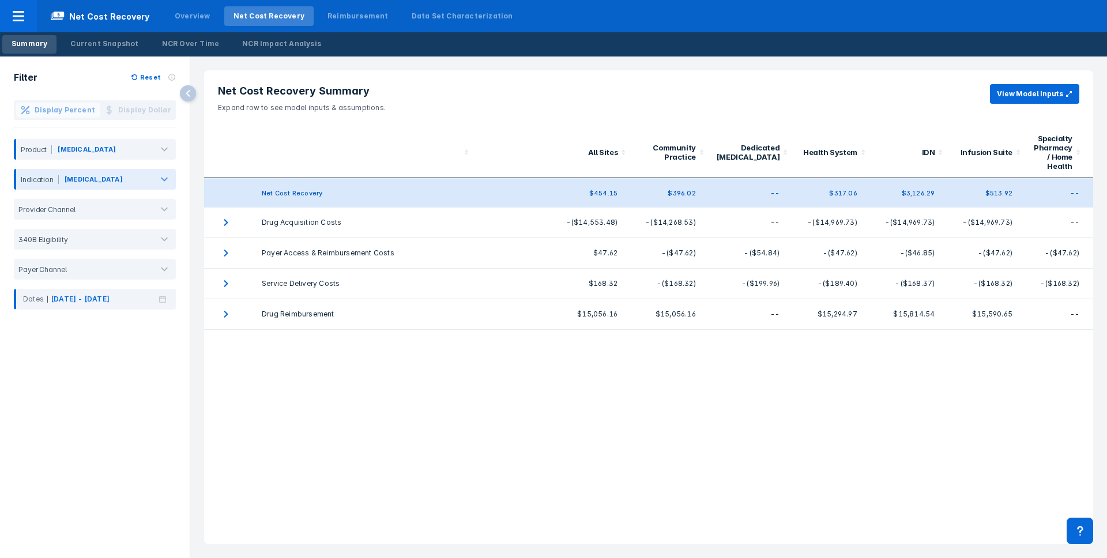
click at [126, 177] on div at bounding box center [138, 181] width 26 height 13
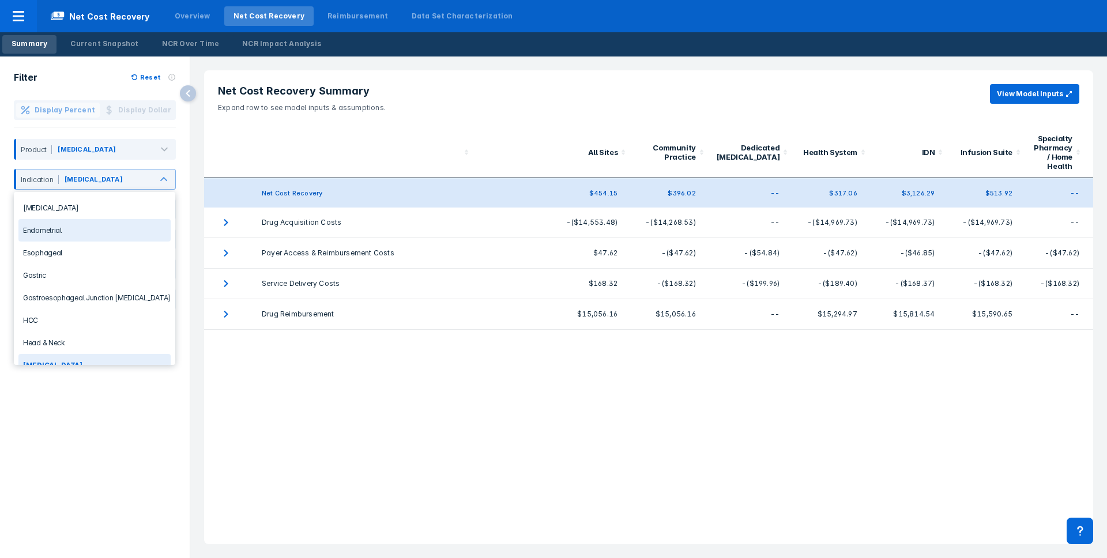
scroll to position [71, 0]
click at [84, 251] on div "Esophageal" at bounding box center [94, 249] width 152 height 22
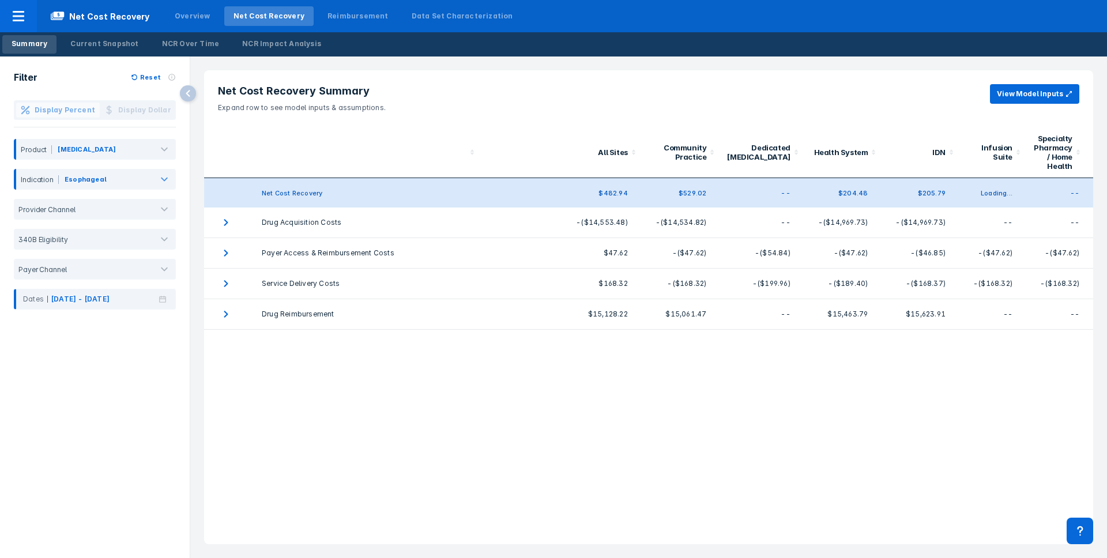
click at [306, 397] on div "Net Cost Recovery Summary Expand row to see model inputs & assumptions. View Mo…" at bounding box center [648, 307] width 889 height 474
click at [94, 43] on div "Current Snapshot" at bounding box center [104, 44] width 68 height 10
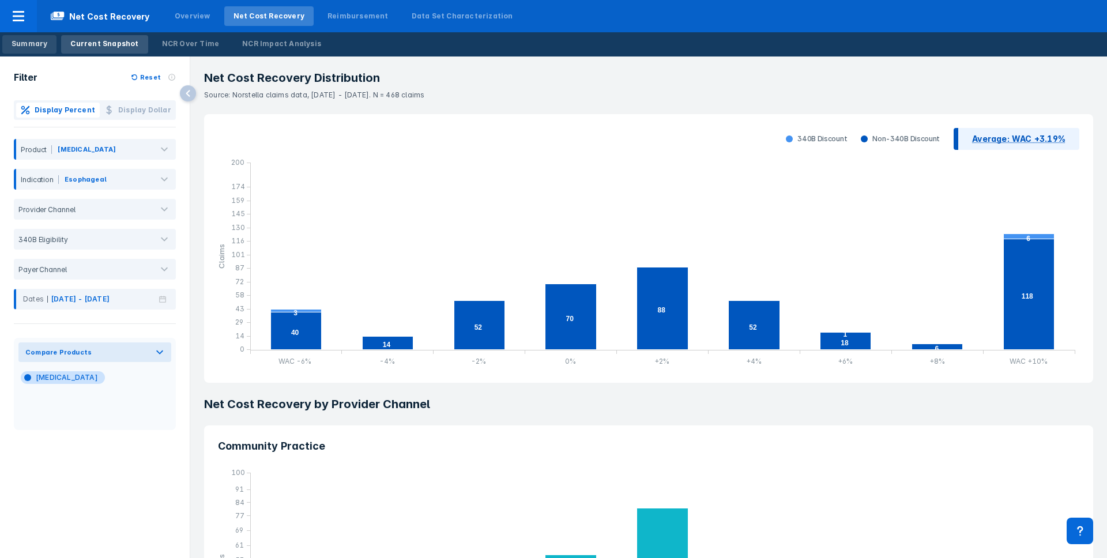
click at [25, 41] on div "Summary" at bounding box center [30, 44] width 36 height 10
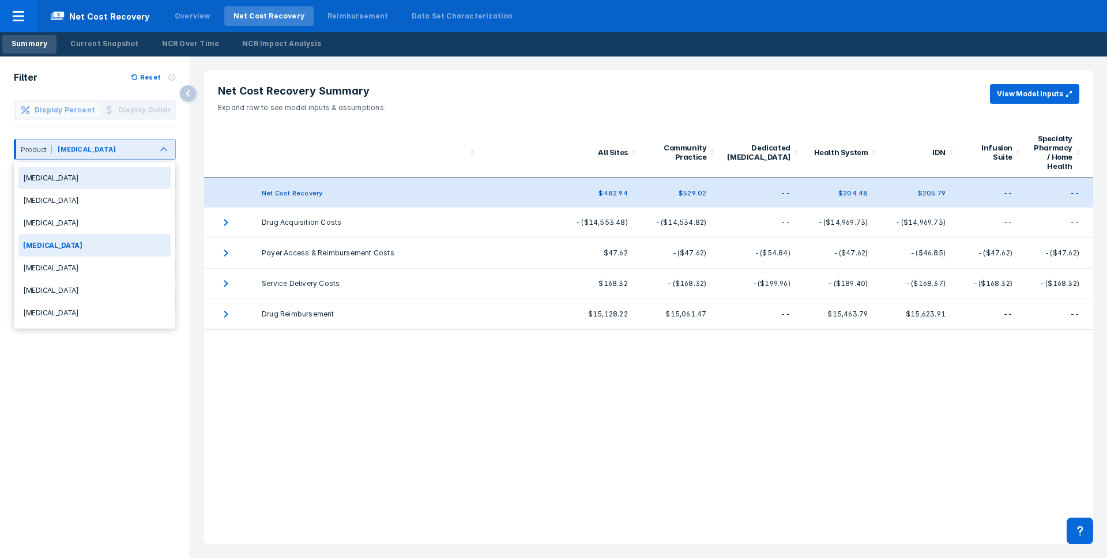
click at [146, 153] on div at bounding box center [134, 151] width 32 height 13
click at [82, 286] on div "Opdivo" at bounding box center [94, 290] width 152 height 22
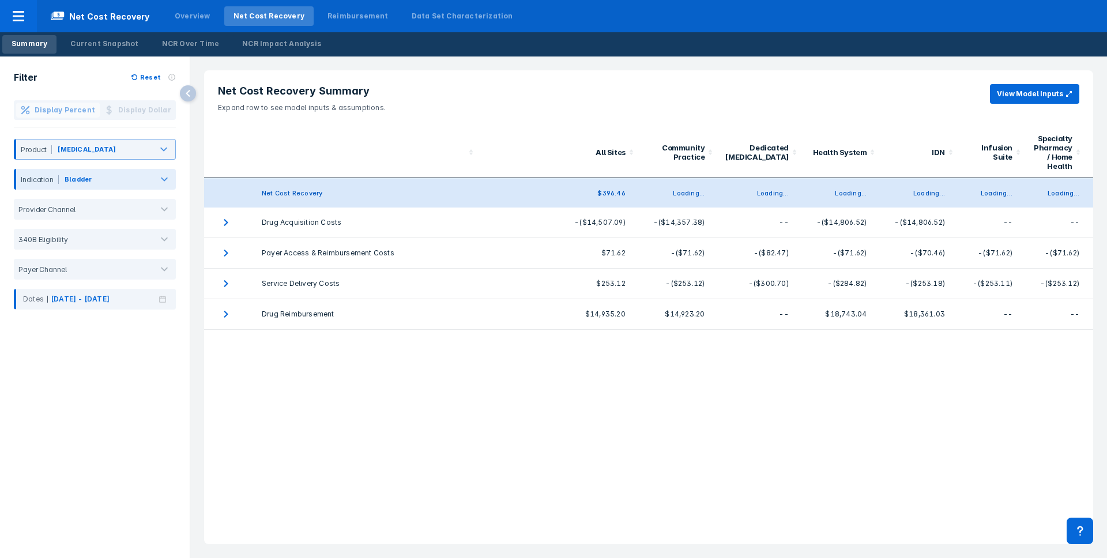
click at [121, 186] on div at bounding box center [122, 181] width 57 height 13
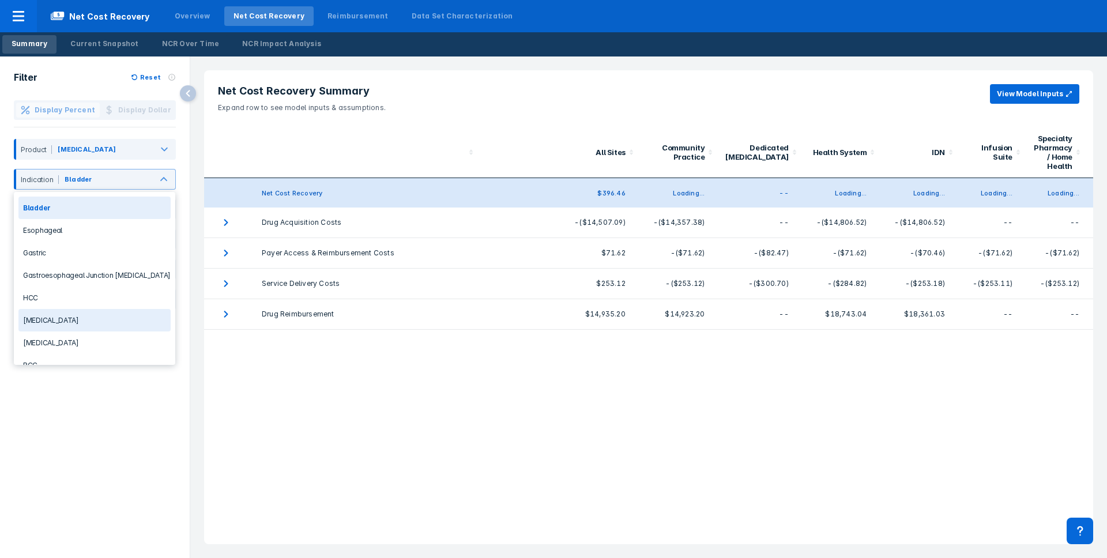
scroll to position [14, 0]
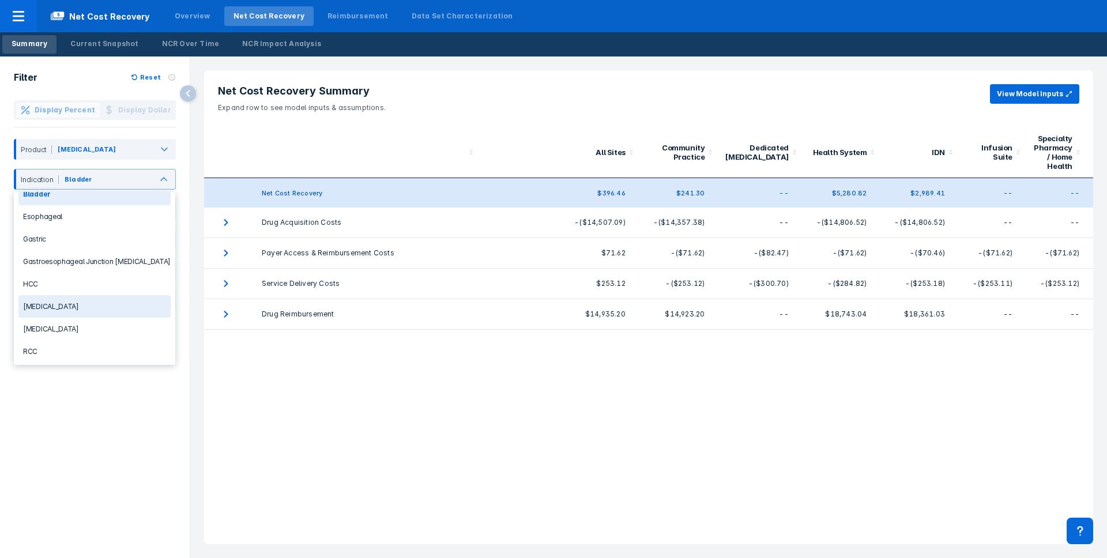
click at [65, 308] on div "Lung Cancer" at bounding box center [94, 306] width 152 height 22
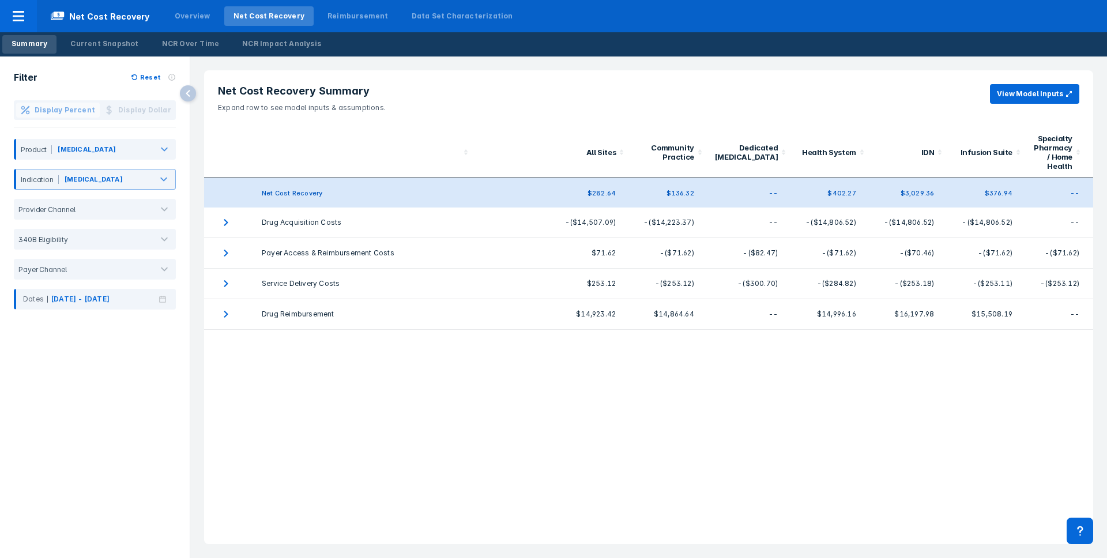
click at [636, 70] on header "Net Cost Recovery Summary Expand row to see model inputs & assumptions. View Mo…" at bounding box center [648, 98] width 889 height 57
